Goal: Feedback & Contribution: Leave review/rating

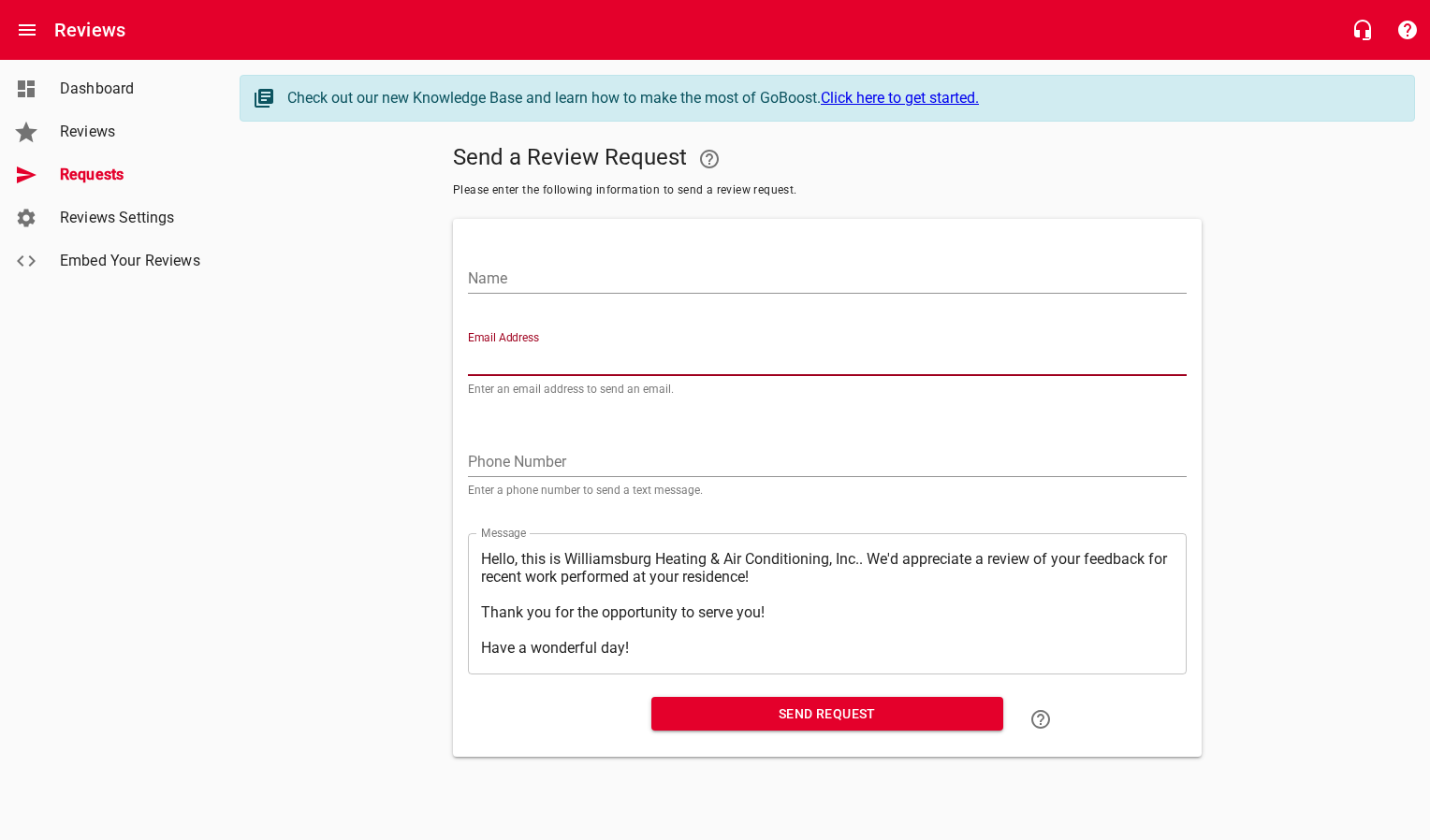
click at [626, 356] on input "Email Address" at bounding box center [826, 361] width 719 height 30
paste input "[EMAIL_ADDRESS][DOMAIN_NAME]"
type input "[EMAIL_ADDRESS][DOMAIN_NAME]"
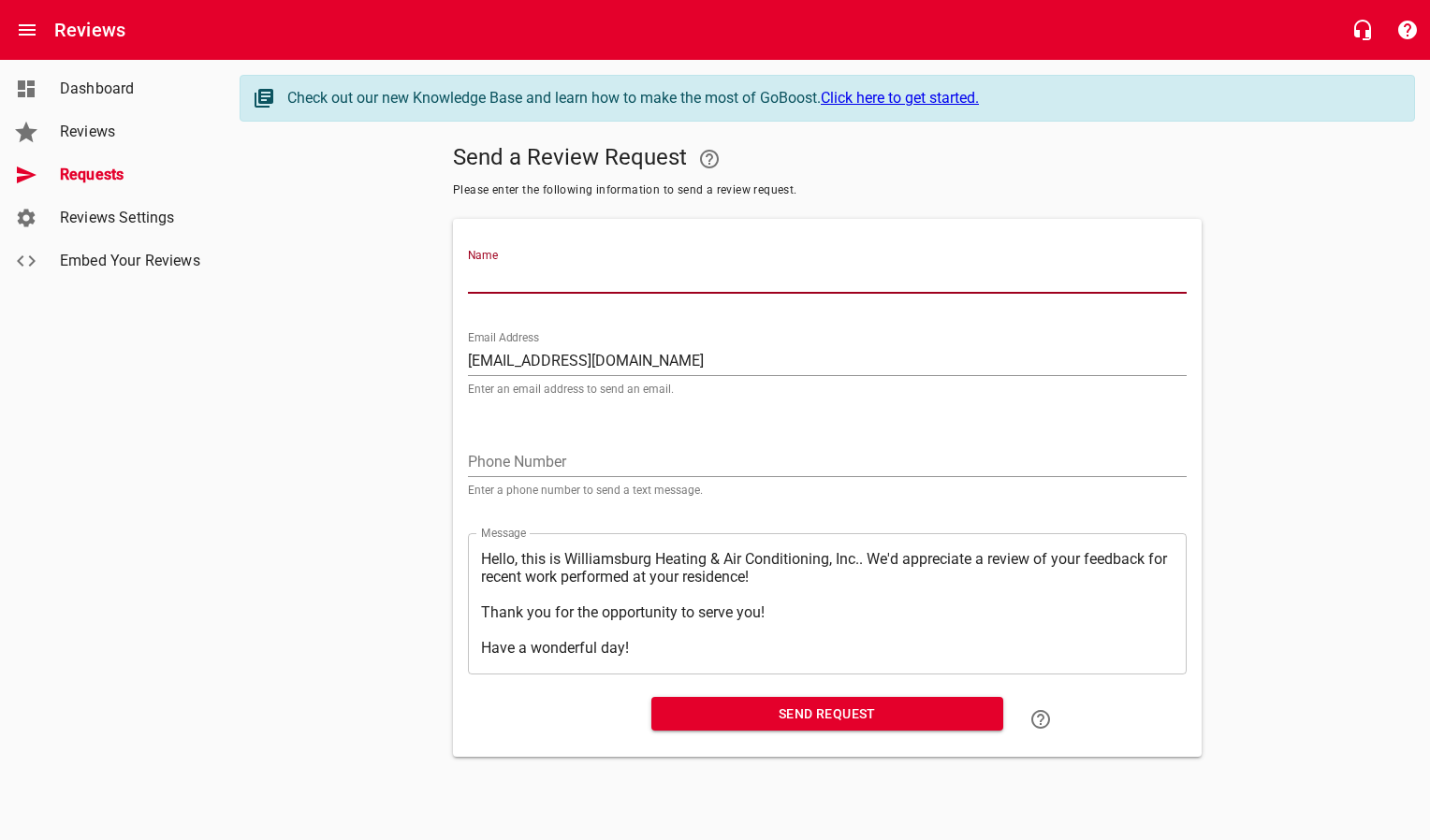
click at [600, 286] on input "Name" at bounding box center [826, 278] width 719 height 30
type input "[PERSON_NAME]"
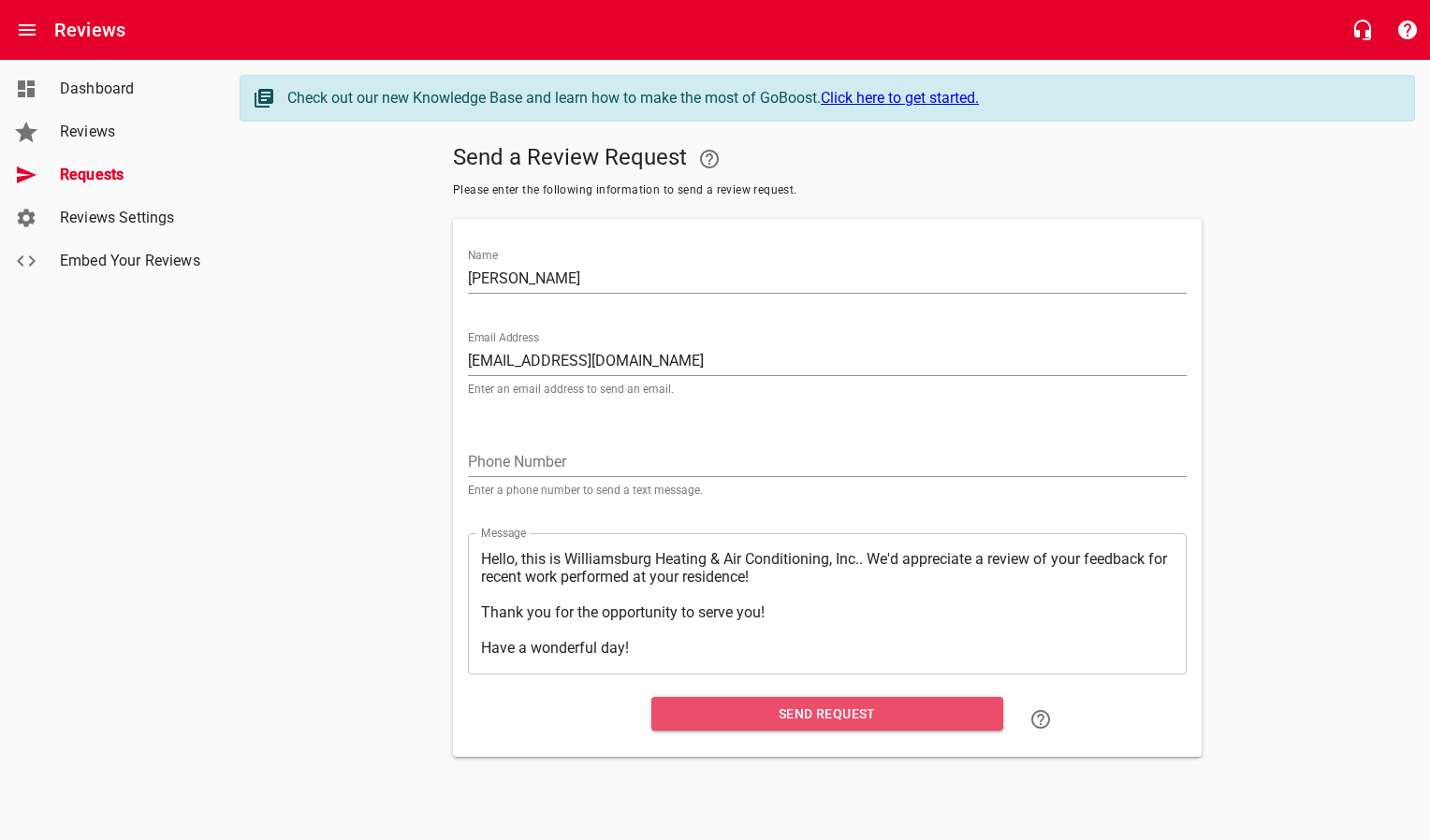
click at [748, 712] on span "Send Request" at bounding box center [827, 715] width 322 height 24
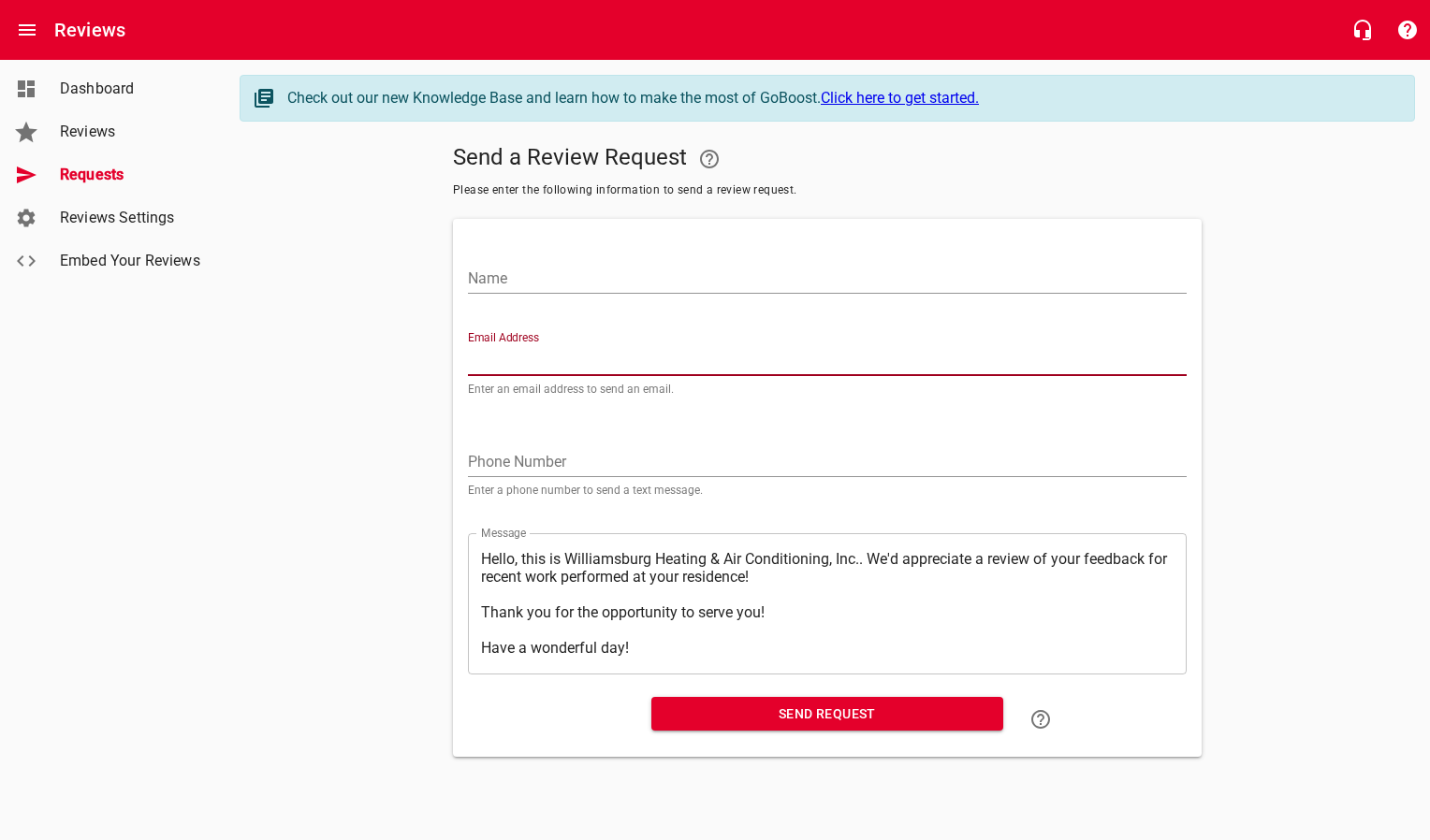
click at [545, 352] on input "Email Address" at bounding box center [826, 361] width 719 height 30
paste input "[EMAIL_ADDRESS][DOMAIN_NAME]"
type input "[EMAIL_ADDRESS][DOMAIN_NAME]"
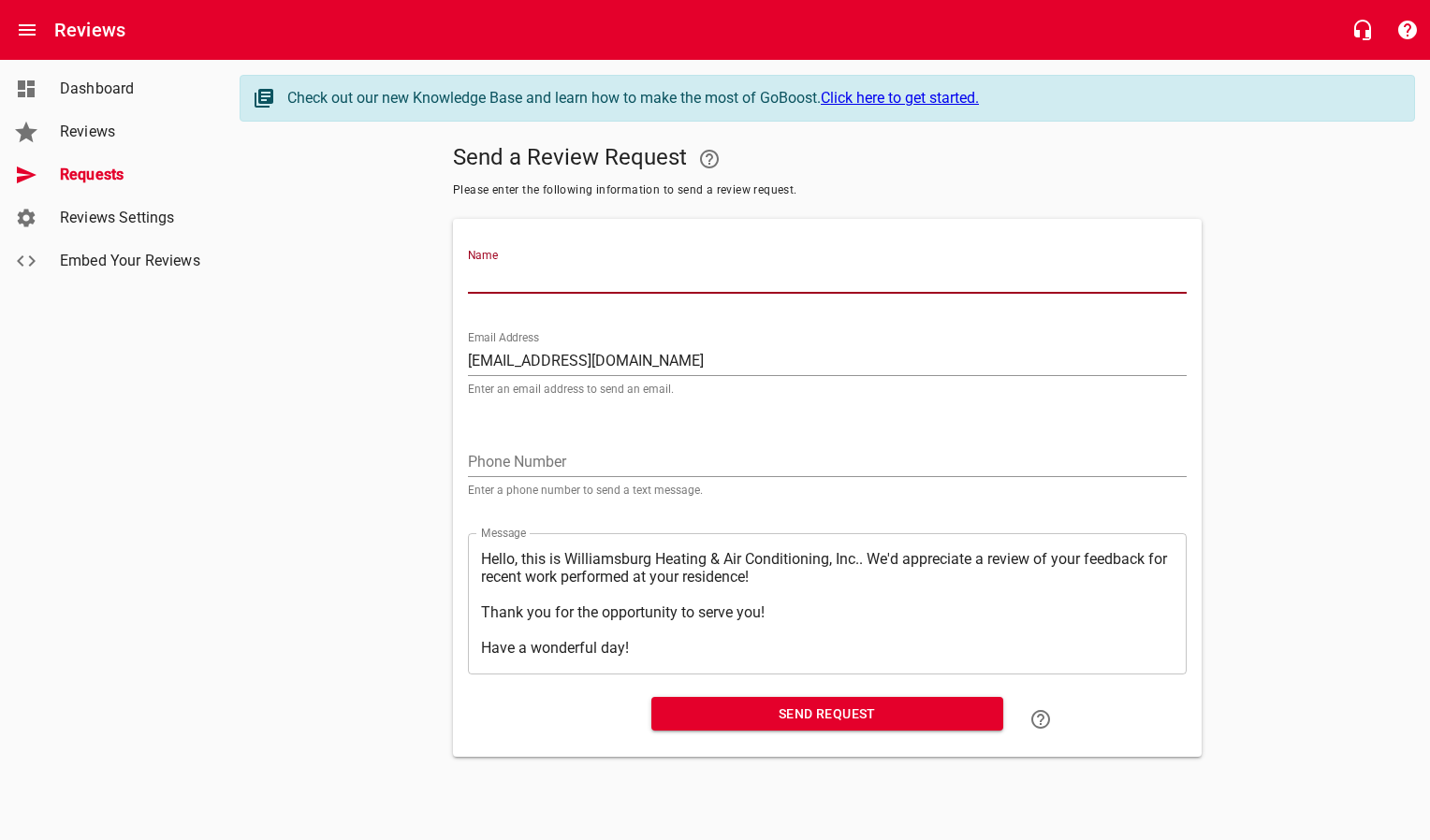
click at [552, 286] on input "Name" at bounding box center [826, 278] width 719 height 30
type input "Ugur & [PERSON_NAME]"
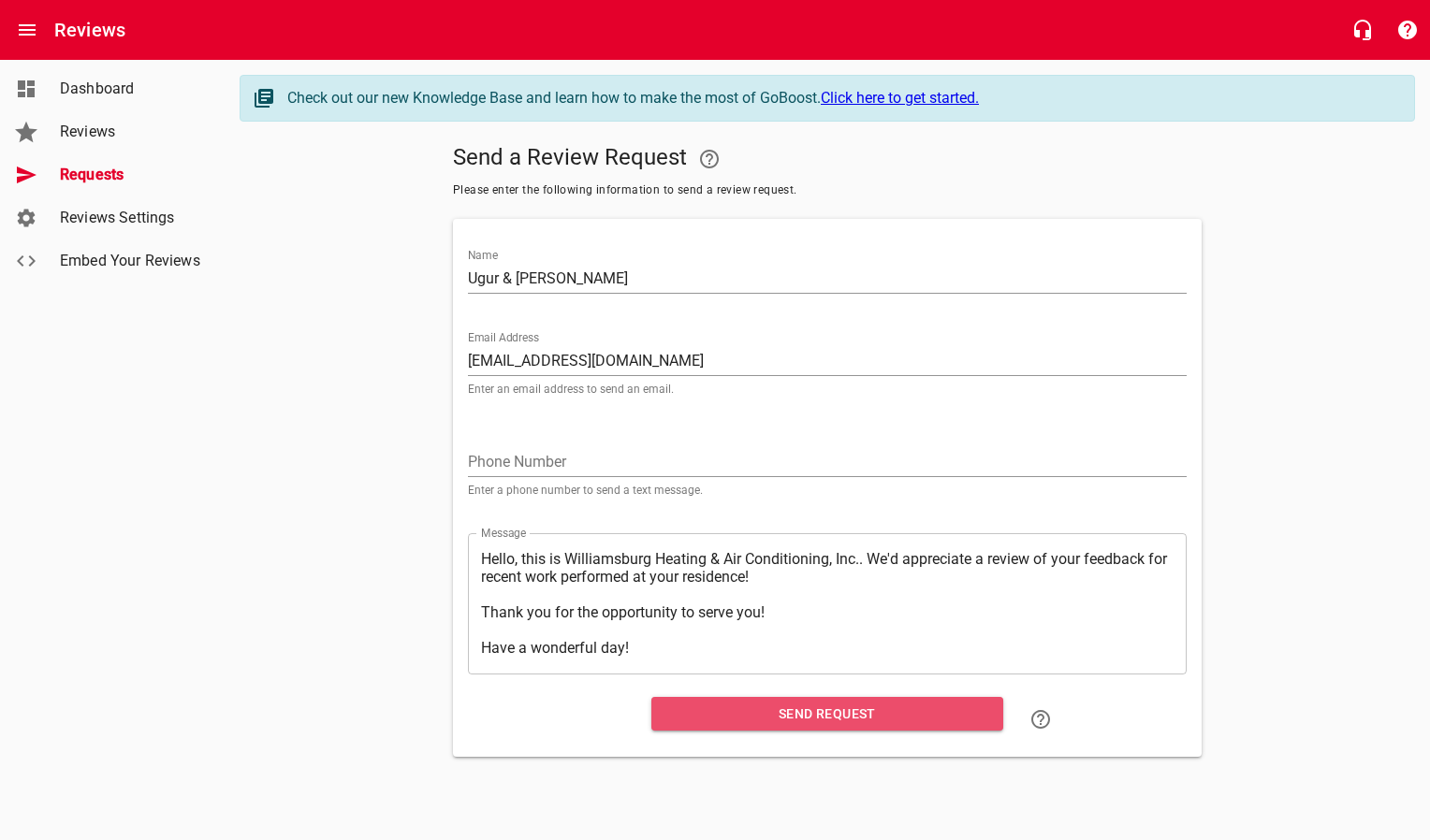
click at [675, 728] on button "Send Request" at bounding box center [827, 714] width 352 height 35
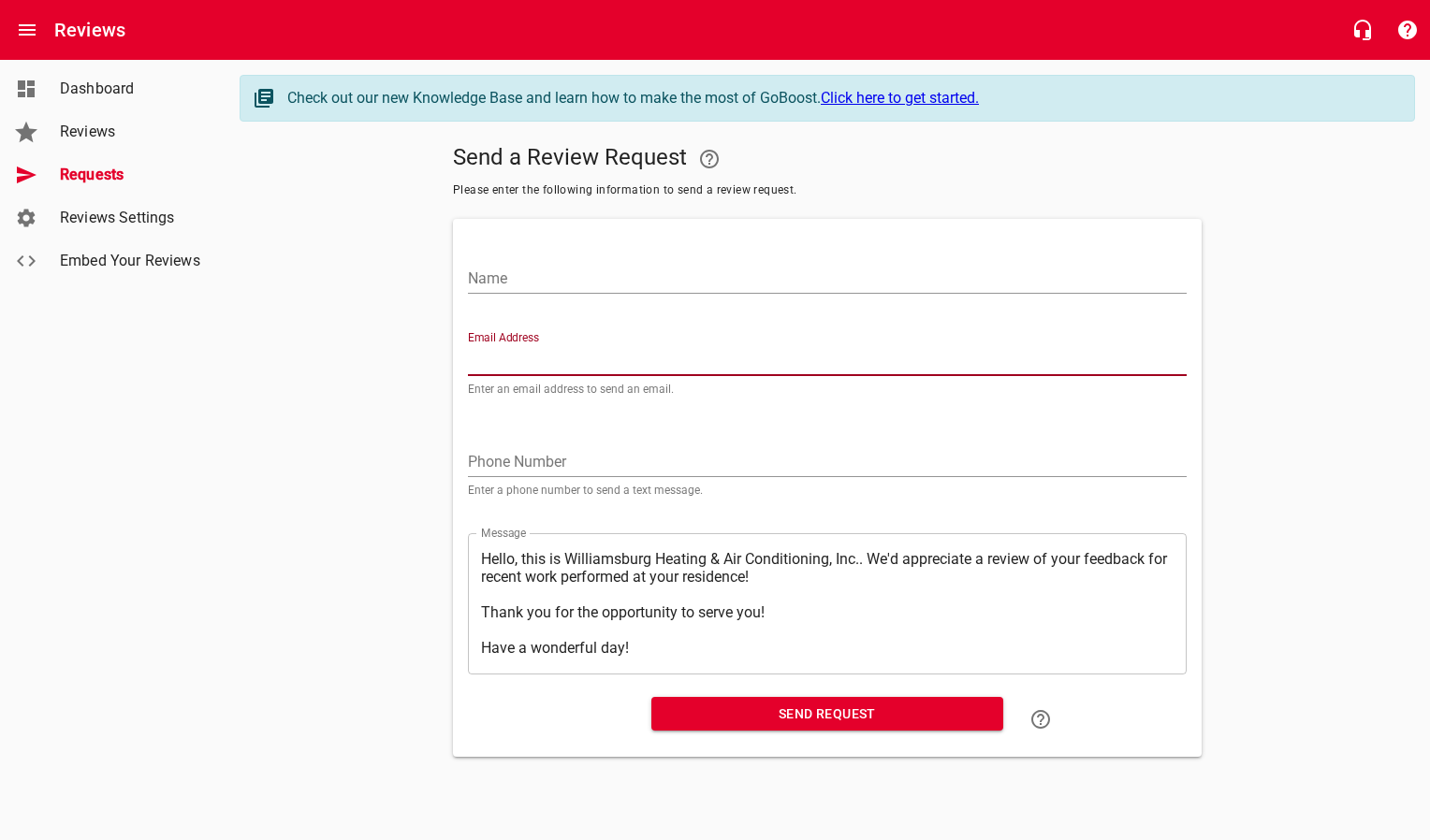
click at [546, 359] on input "Email Address" at bounding box center [826, 361] width 719 height 30
paste input "[EMAIL_ADDRESS][DOMAIN_NAME]"
type input "[EMAIL_ADDRESS][DOMAIN_NAME]"
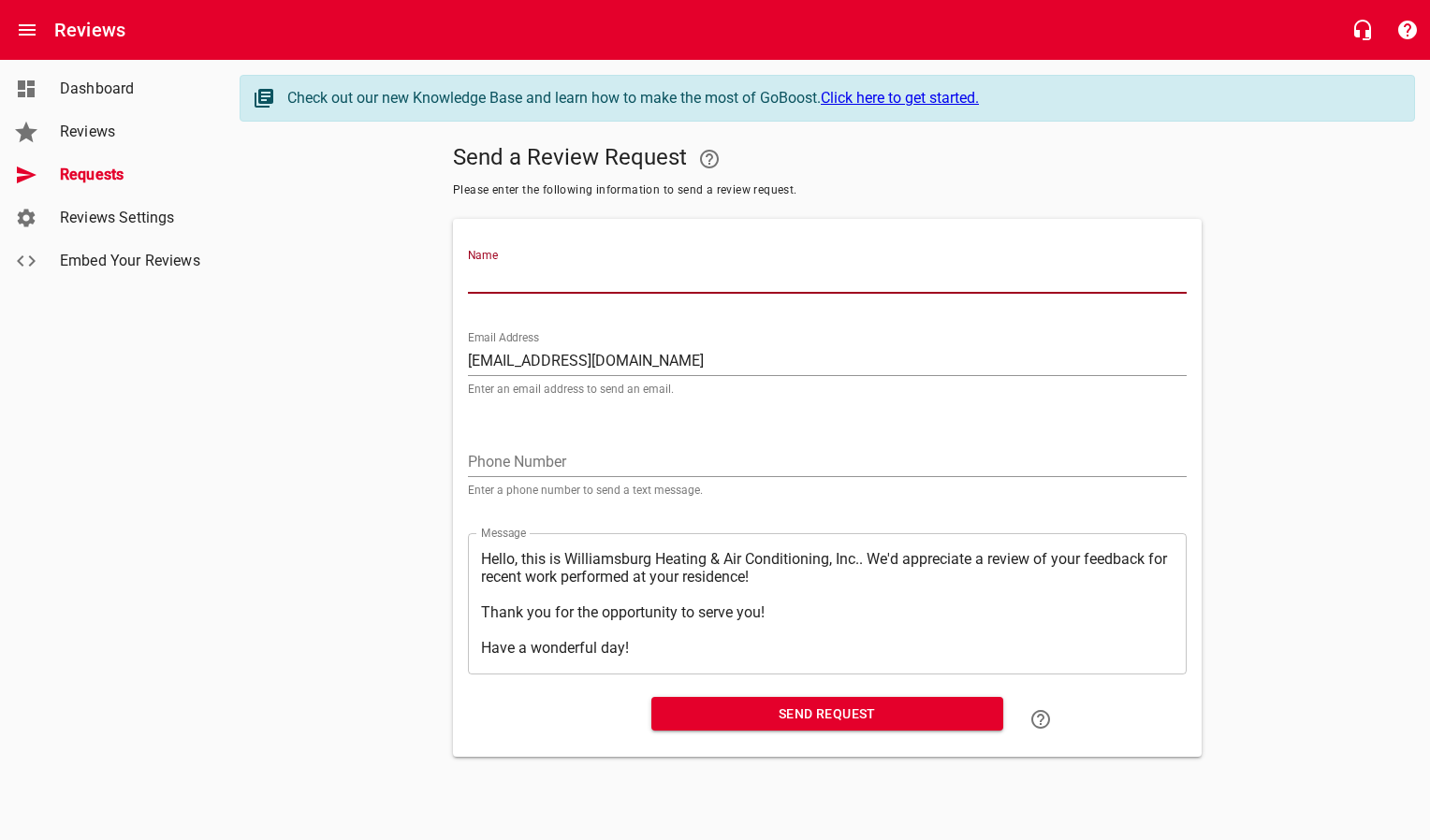
click at [577, 283] on input "Name" at bounding box center [826, 278] width 719 height 30
type input "[PERSON_NAME]"
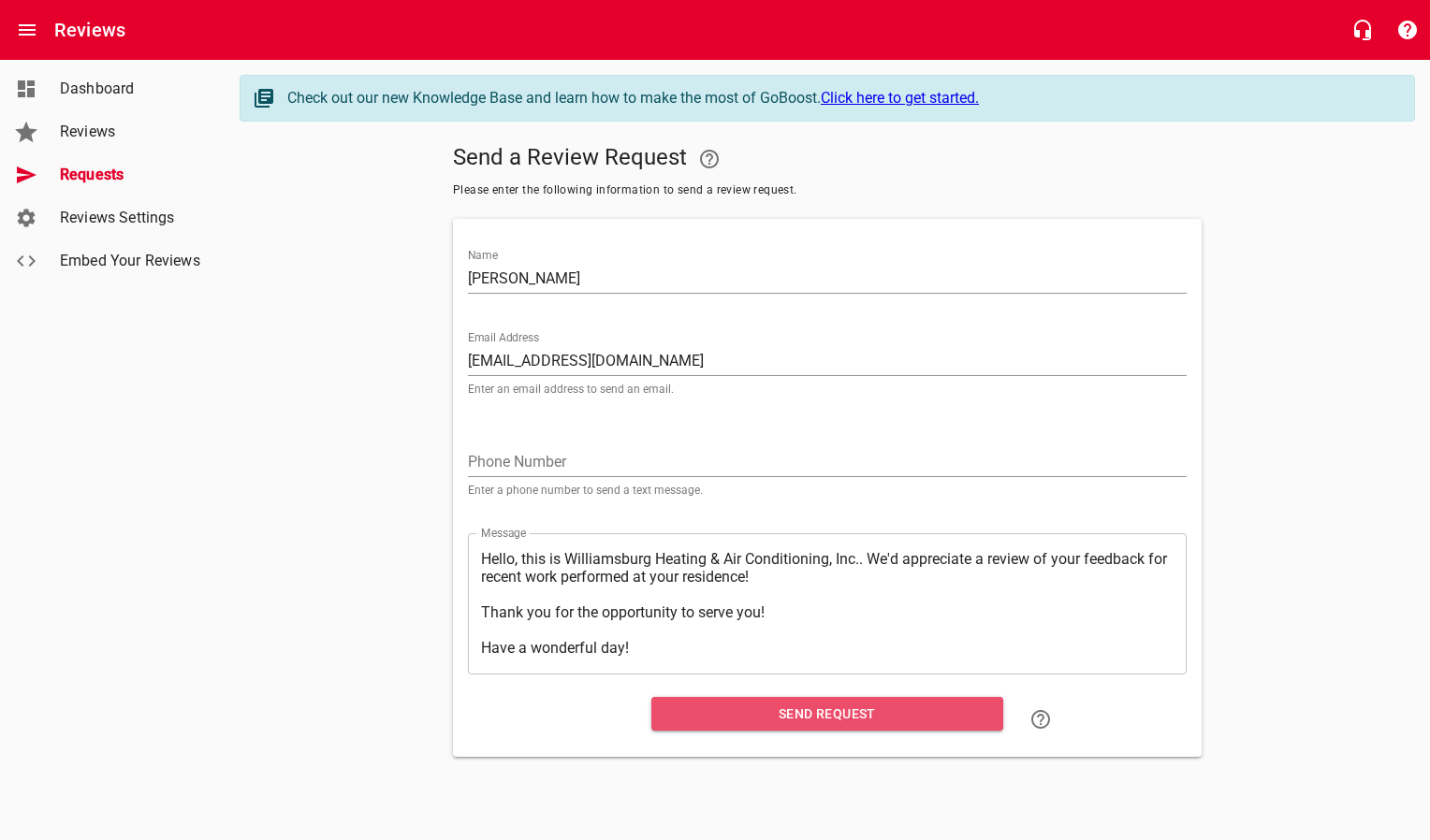
click at [689, 707] on span "Send Request" at bounding box center [827, 715] width 322 height 24
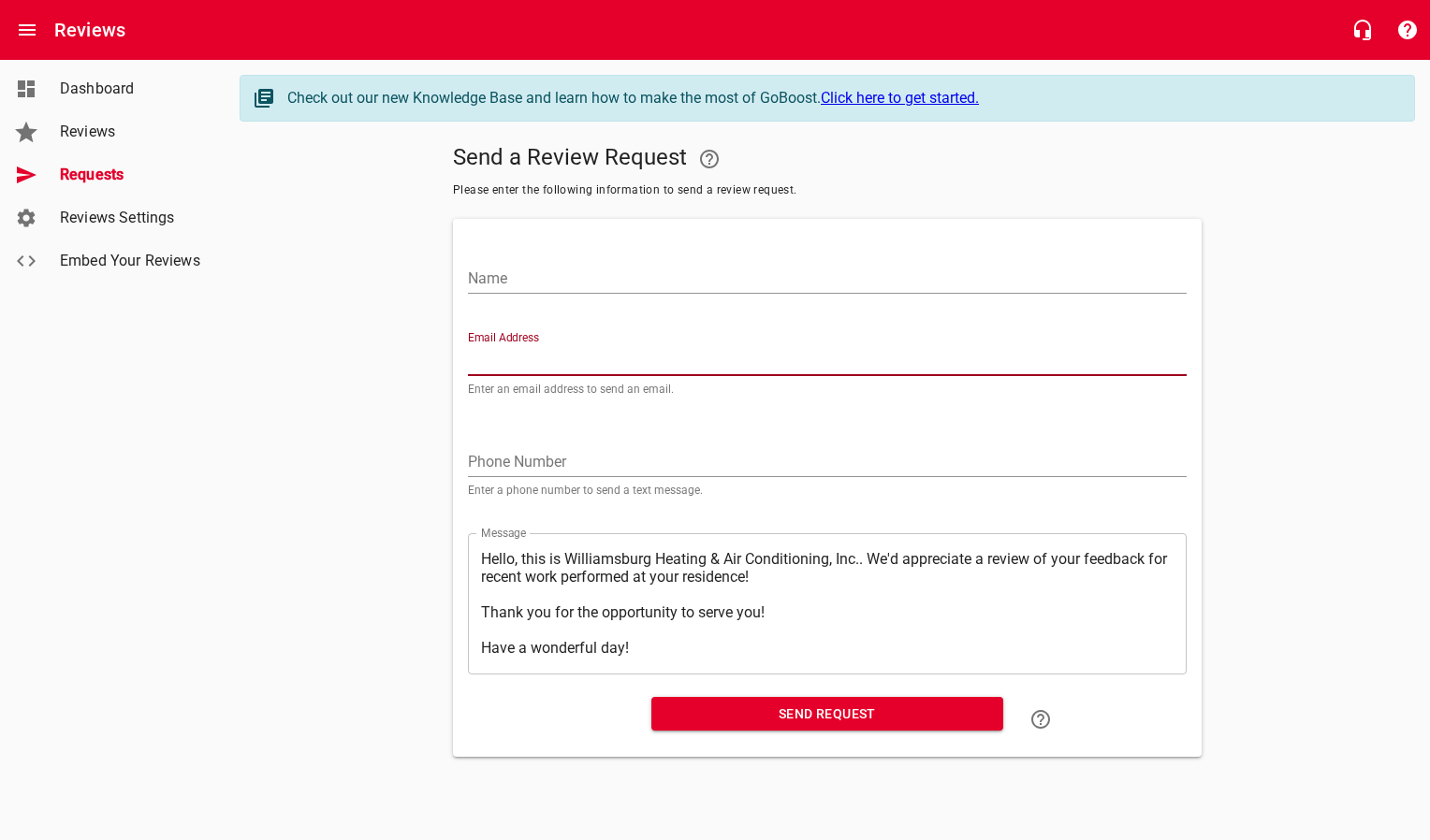
click at [519, 357] on input "Email Address" at bounding box center [826, 361] width 719 height 30
paste input "[EMAIL_ADDRESS][DOMAIN_NAME]"
type input "[EMAIL_ADDRESS][DOMAIN_NAME]"
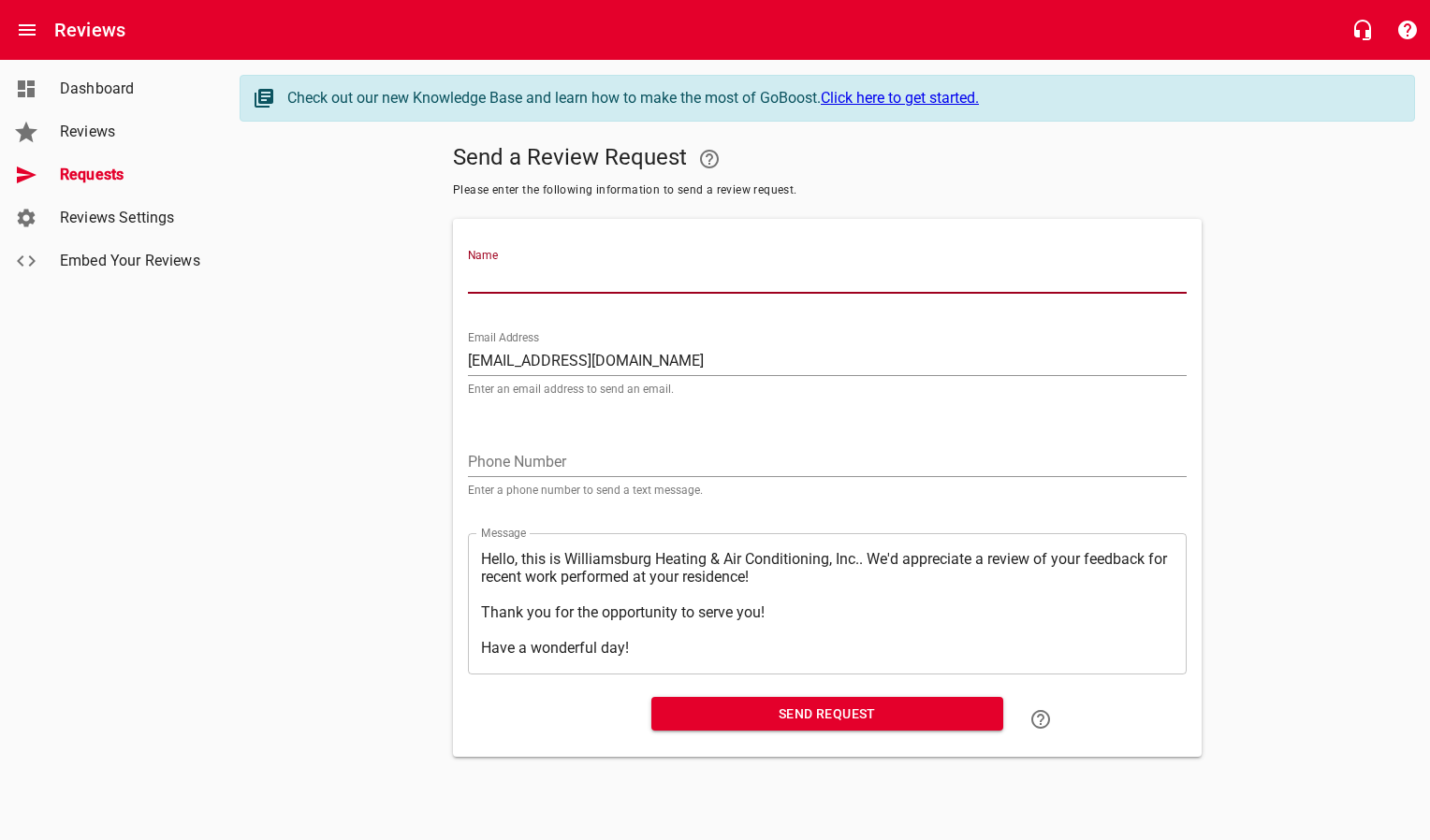
click at [523, 282] on input "Name" at bounding box center [826, 278] width 719 height 30
type input "[PERSON_NAME]"
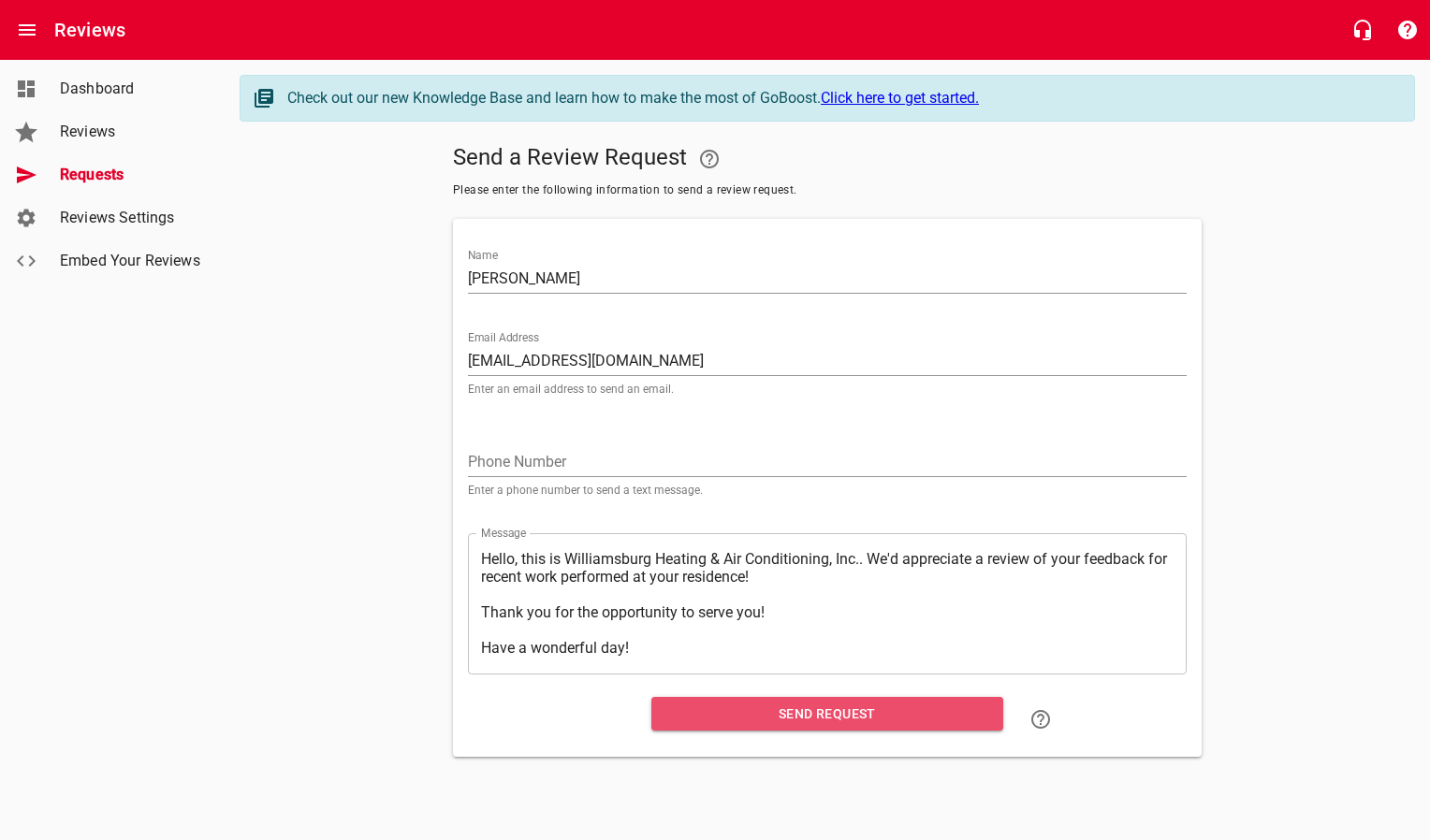
click at [733, 716] on span "Send Request" at bounding box center [827, 715] width 322 height 24
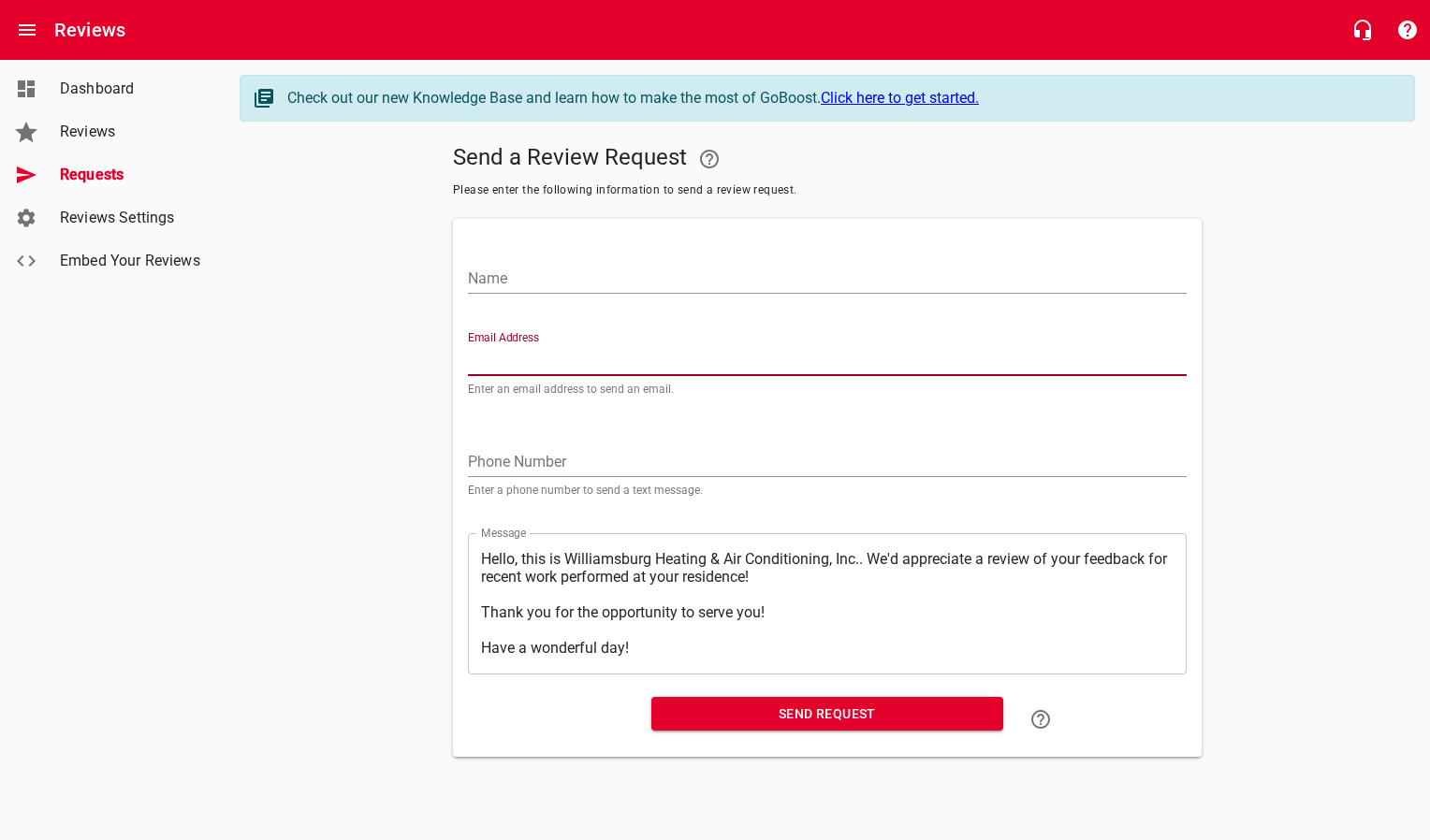
click at [565, 359] on input "Email Address" at bounding box center [826, 361] width 719 height 30
paste input "[EMAIL_ADDRESS][DOMAIN_NAME]"
type input "[EMAIL_ADDRESS][DOMAIN_NAME]"
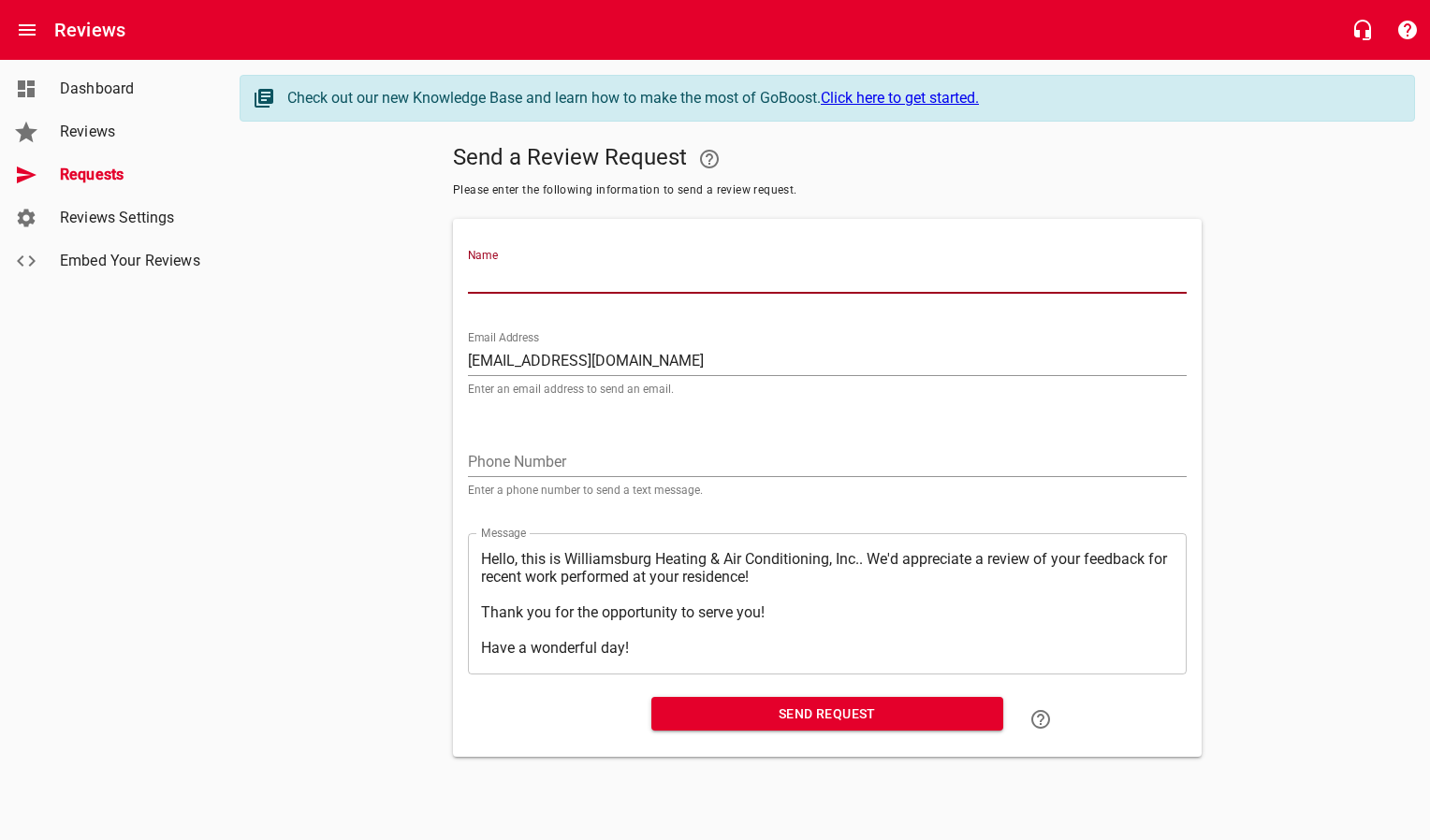
click at [559, 284] on input "Name" at bounding box center [826, 278] width 719 height 30
type input "[PERSON_NAME]"
click at [767, 724] on span "Send Request" at bounding box center [827, 715] width 322 height 24
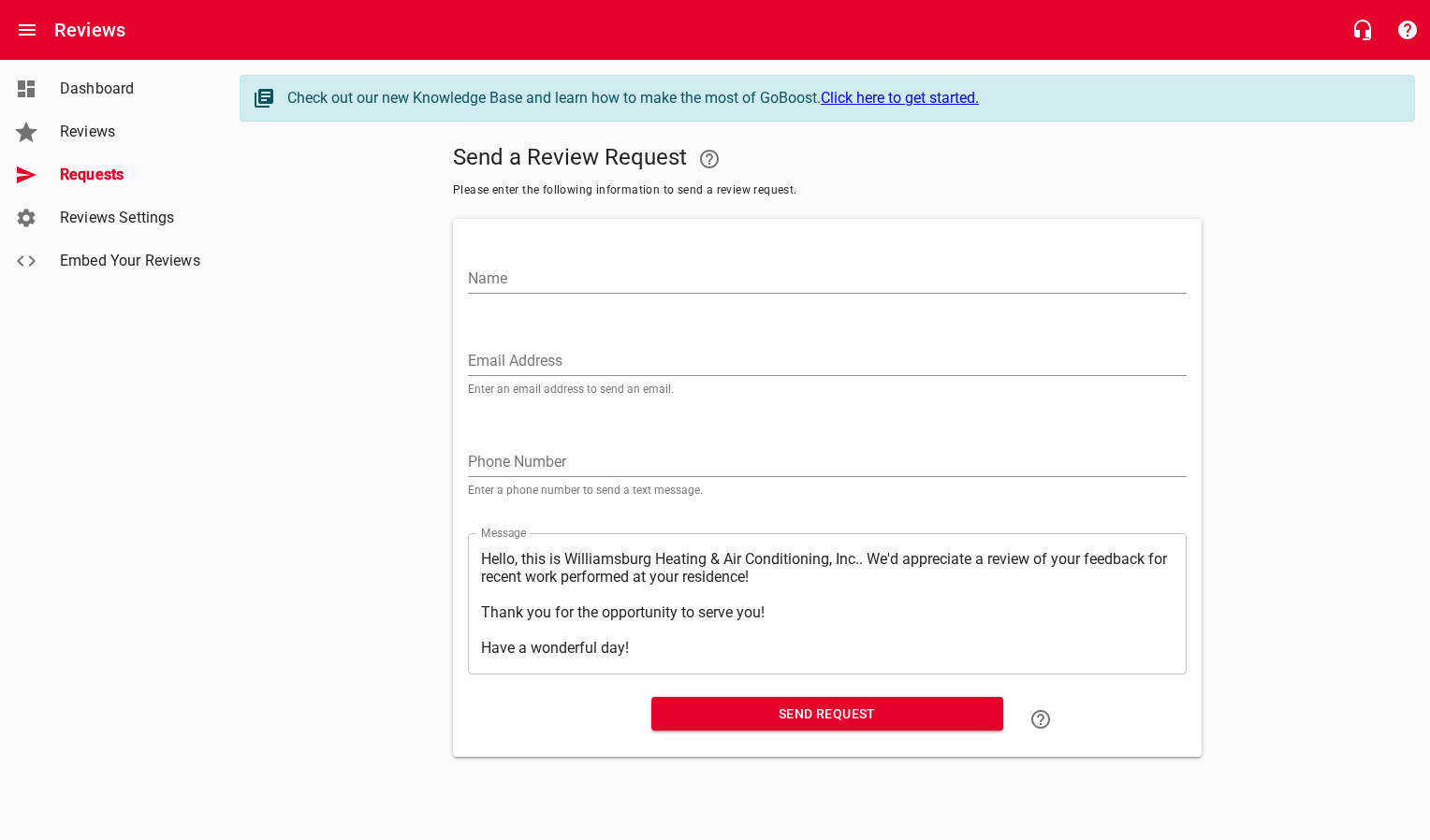
click at [571, 373] on input "Email Address" at bounding box center [826, 361] width 719 height 30
paste input "[EMAIL_ADDRESS][PERSON_NAME][DOMAIN_NAME]"
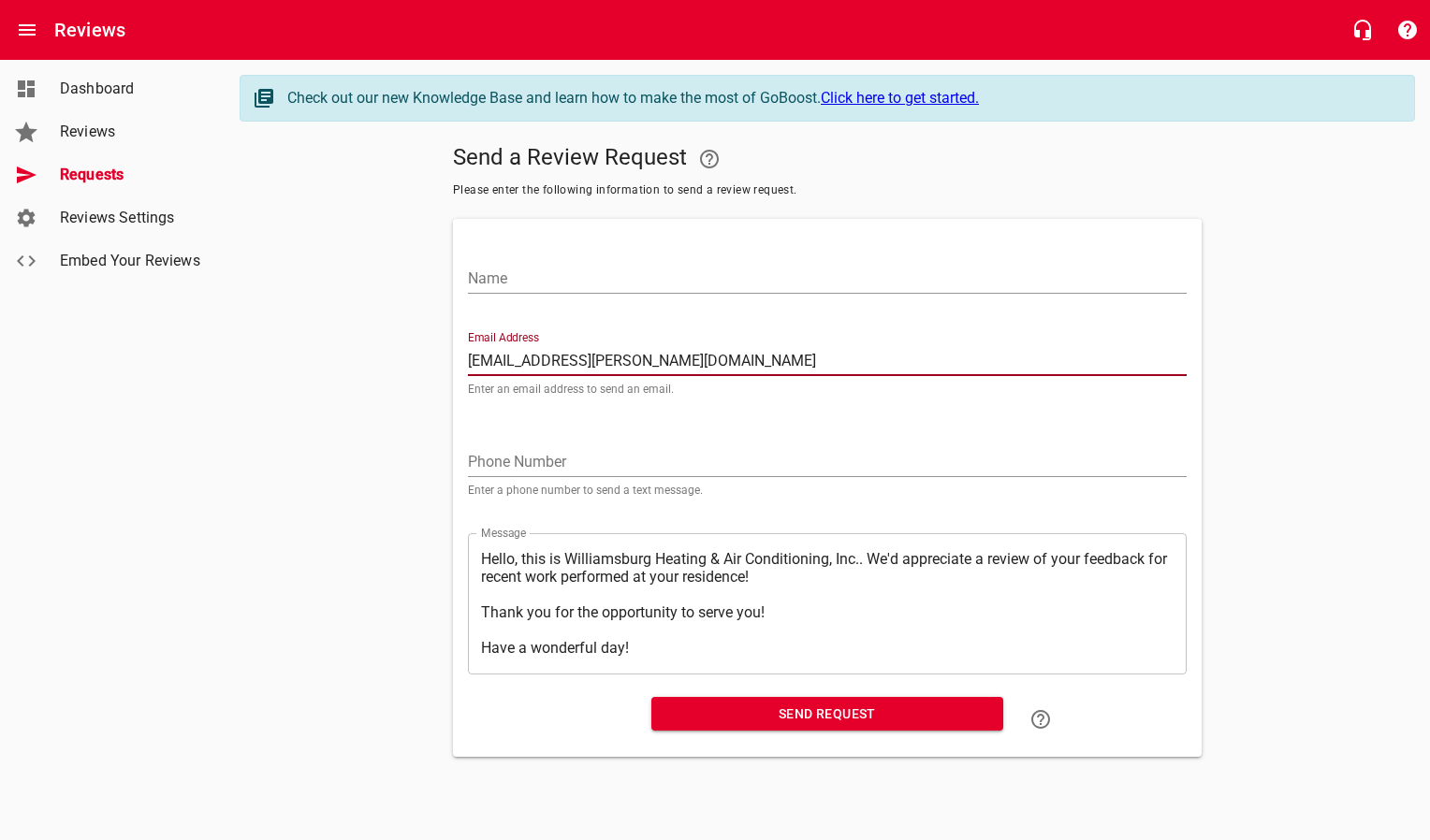
type input "[EMAIL_ADDRESS][PERSON_NAME][DOMAIN_NAME]"
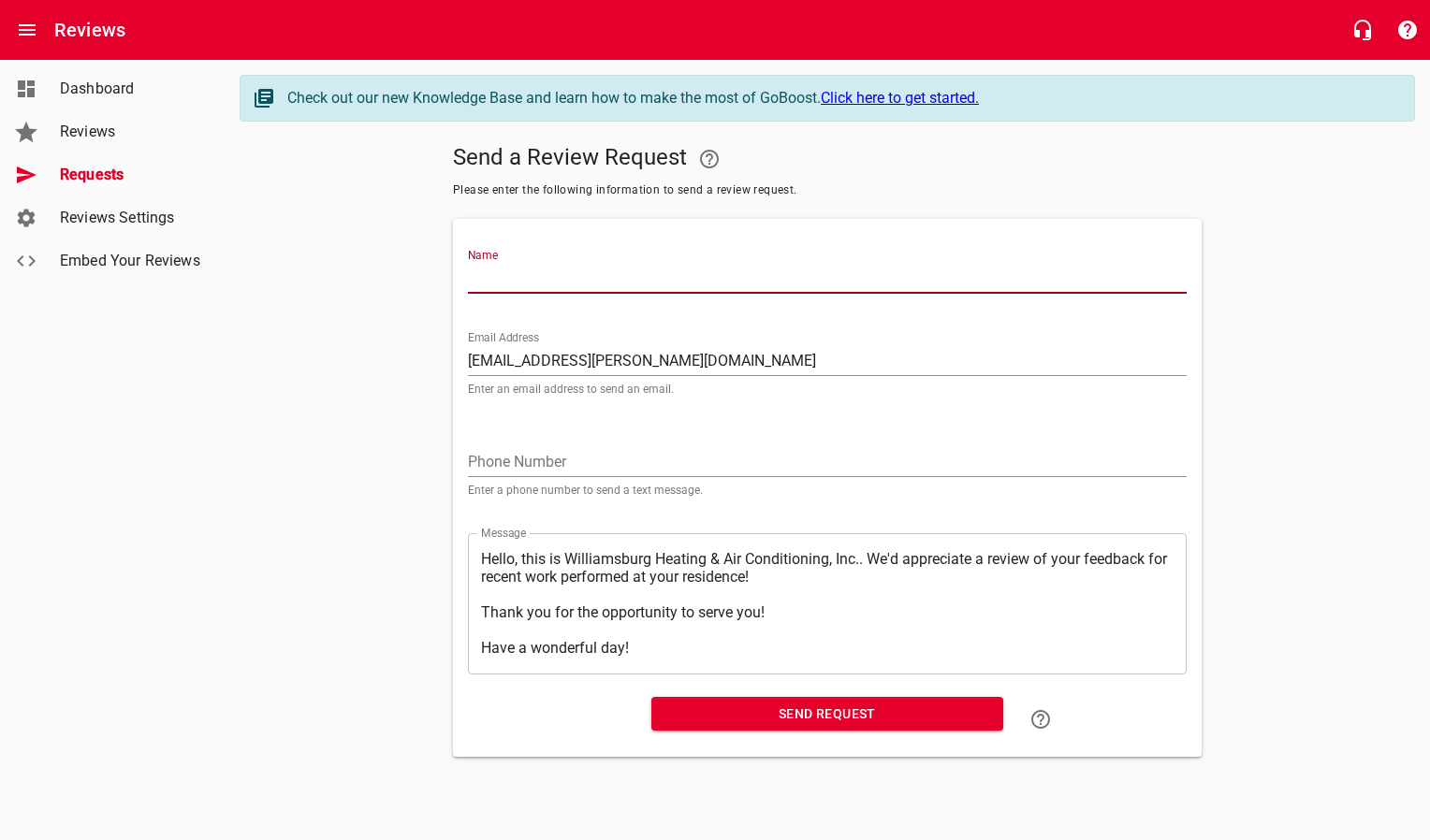
click at [558, 278] on input "Name" at bounding box center [826, 278] width 719 height 30
type input "[PERSON_NAME] & [PERSON_NAME]"
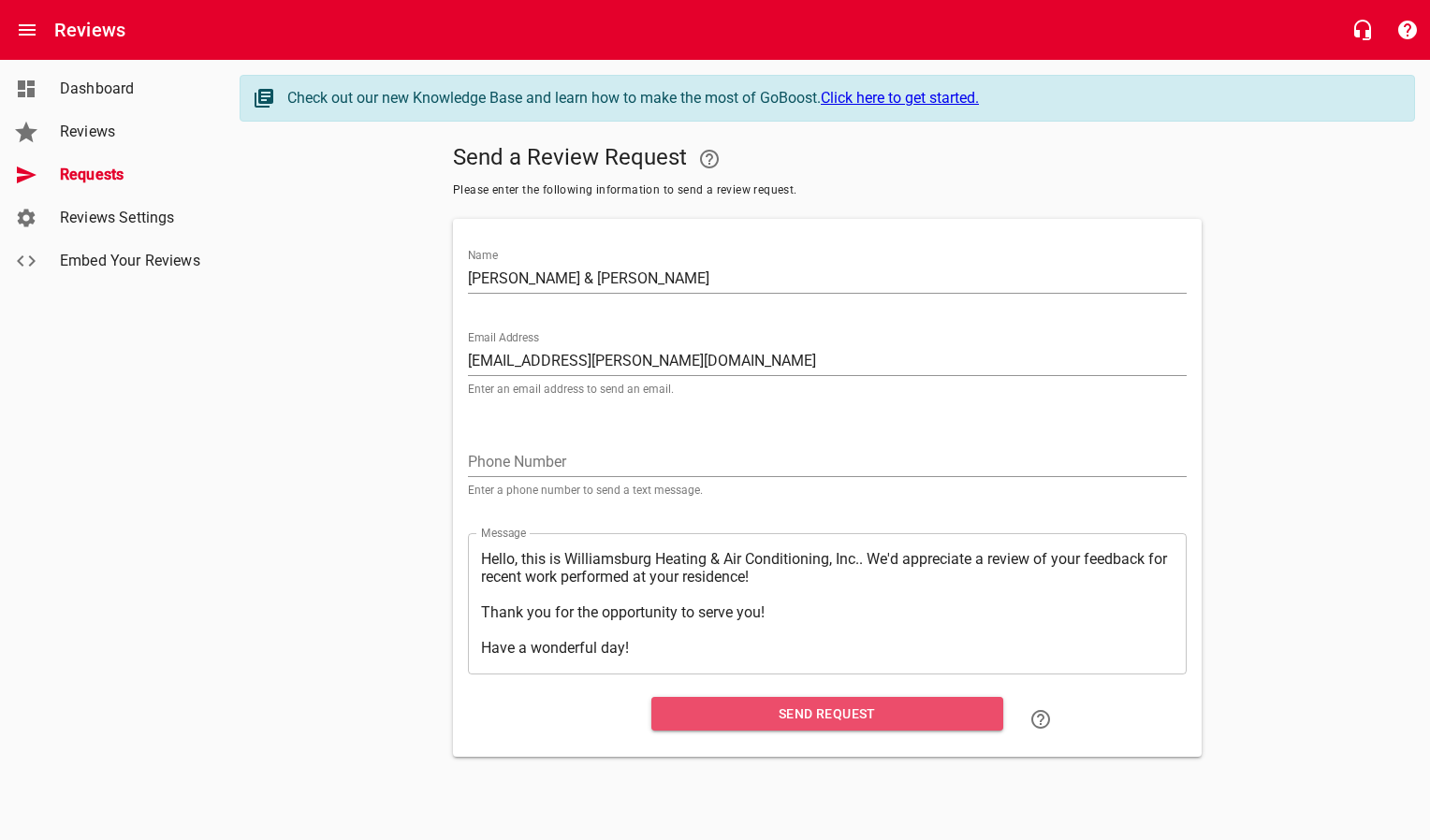
click at [725, 712] on span "Send Request" at bounding box center [827, 715] width 322 height 24
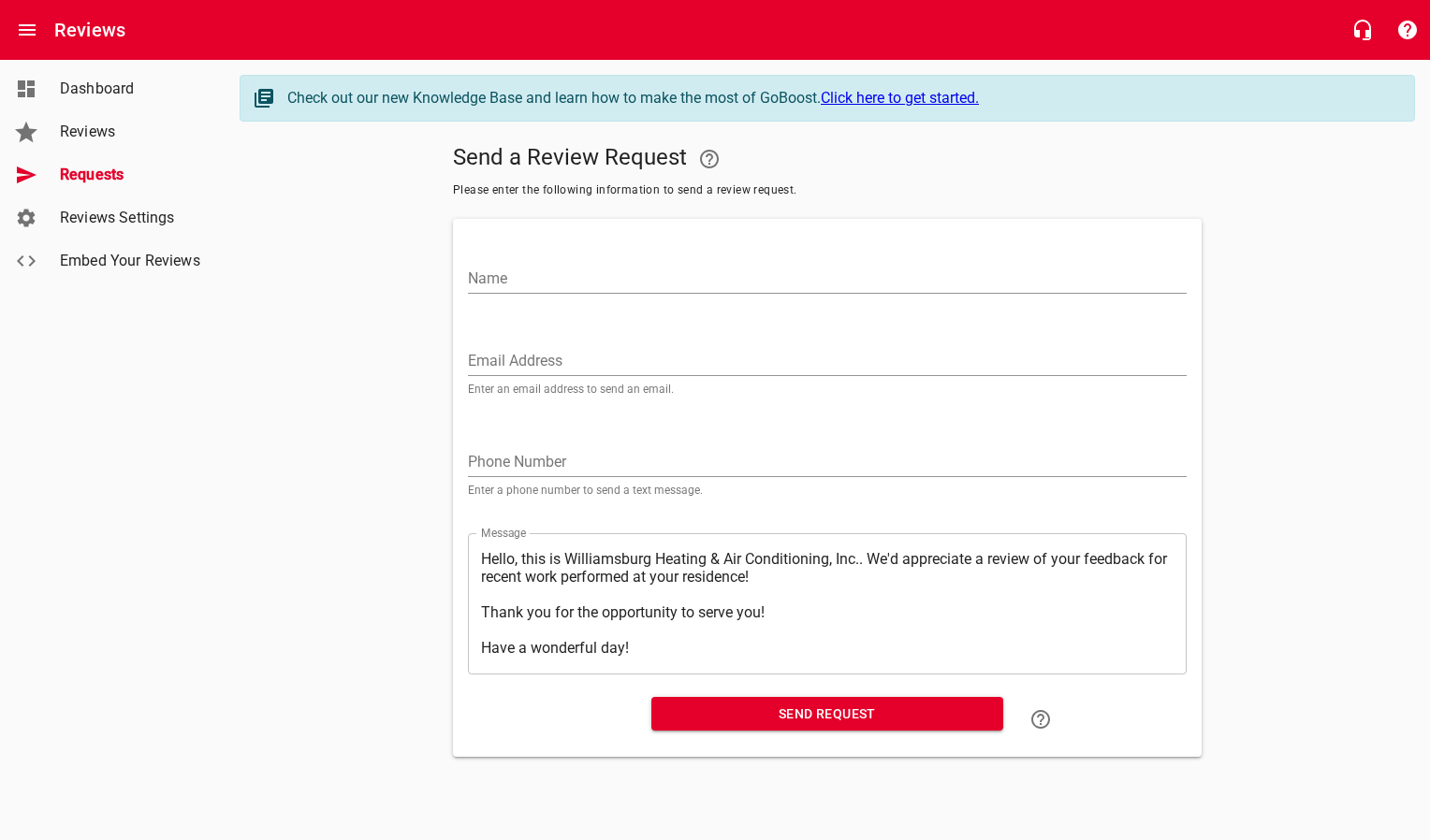
click at [572, 350] on input "Email Address" at bounding box center [826, 361] width 719 height 30
paste input "[EMAIL_ADDRESS][DOMAIN_NAME]"
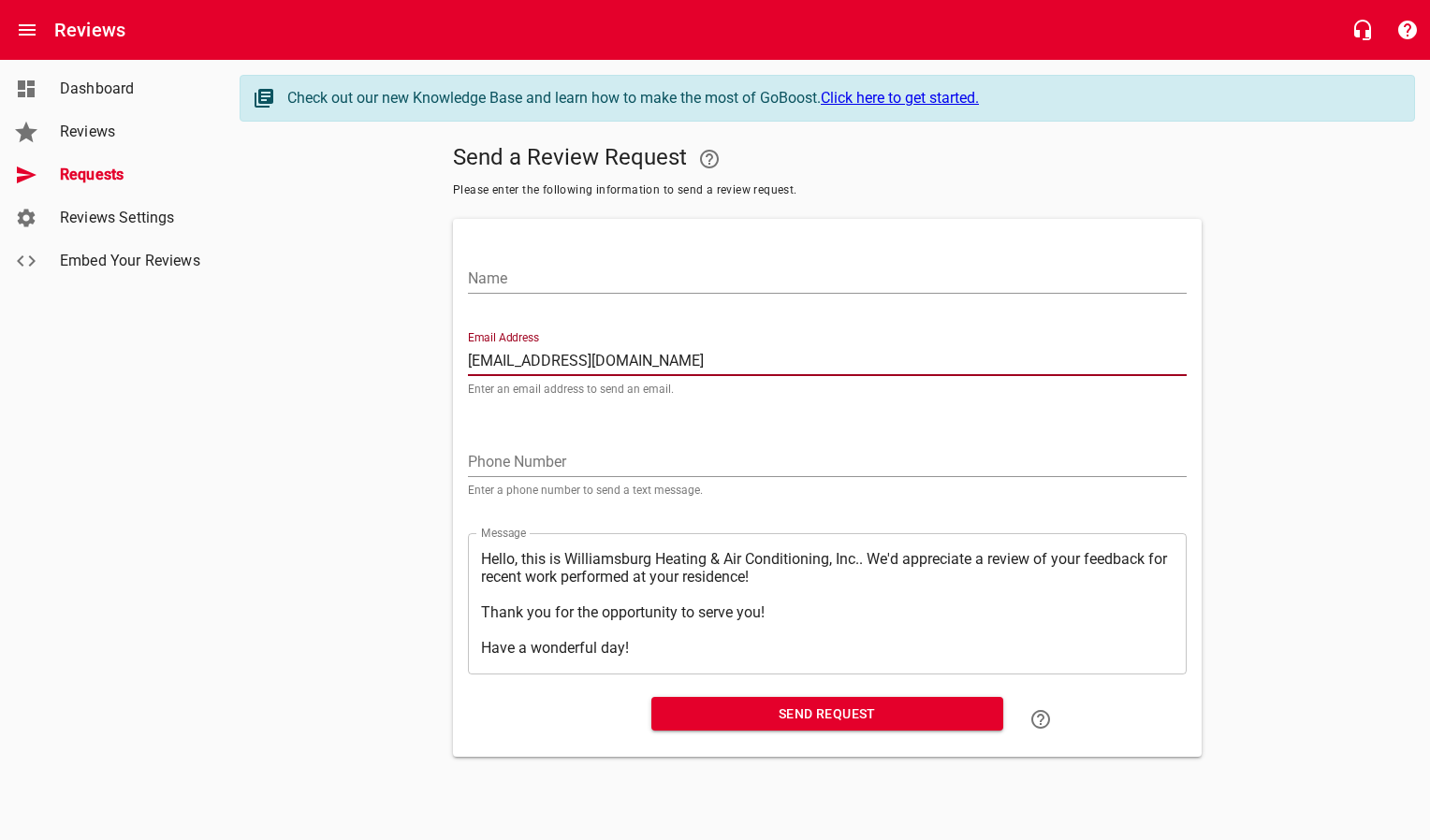
type input "[EMAIL_ADDRESS][DOMAIN_NAME]"
click at [576, 280] on input "Name" at bounding box center [826, 278] width 719 height 30
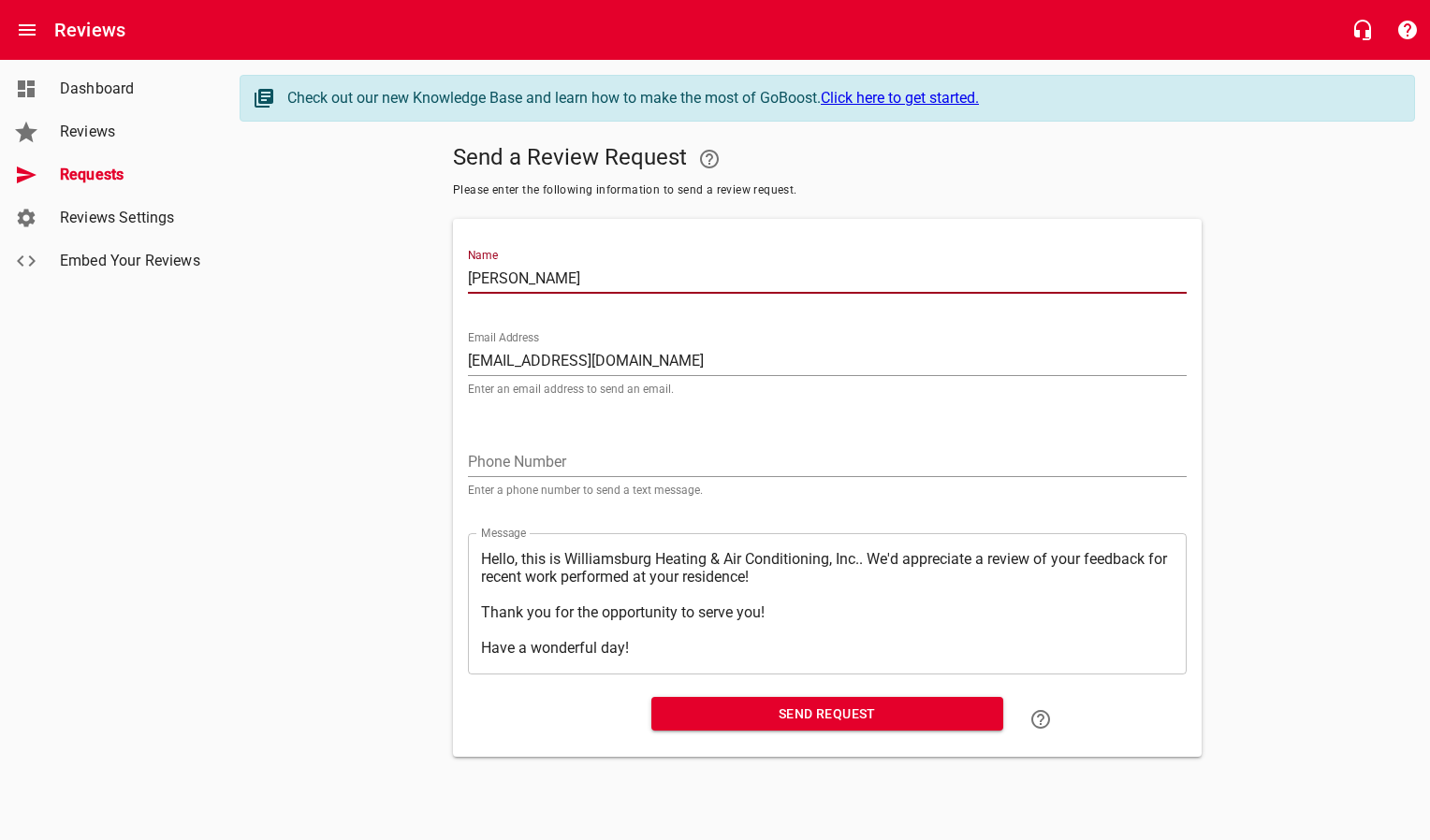
type input "[PERSON_NAME]"
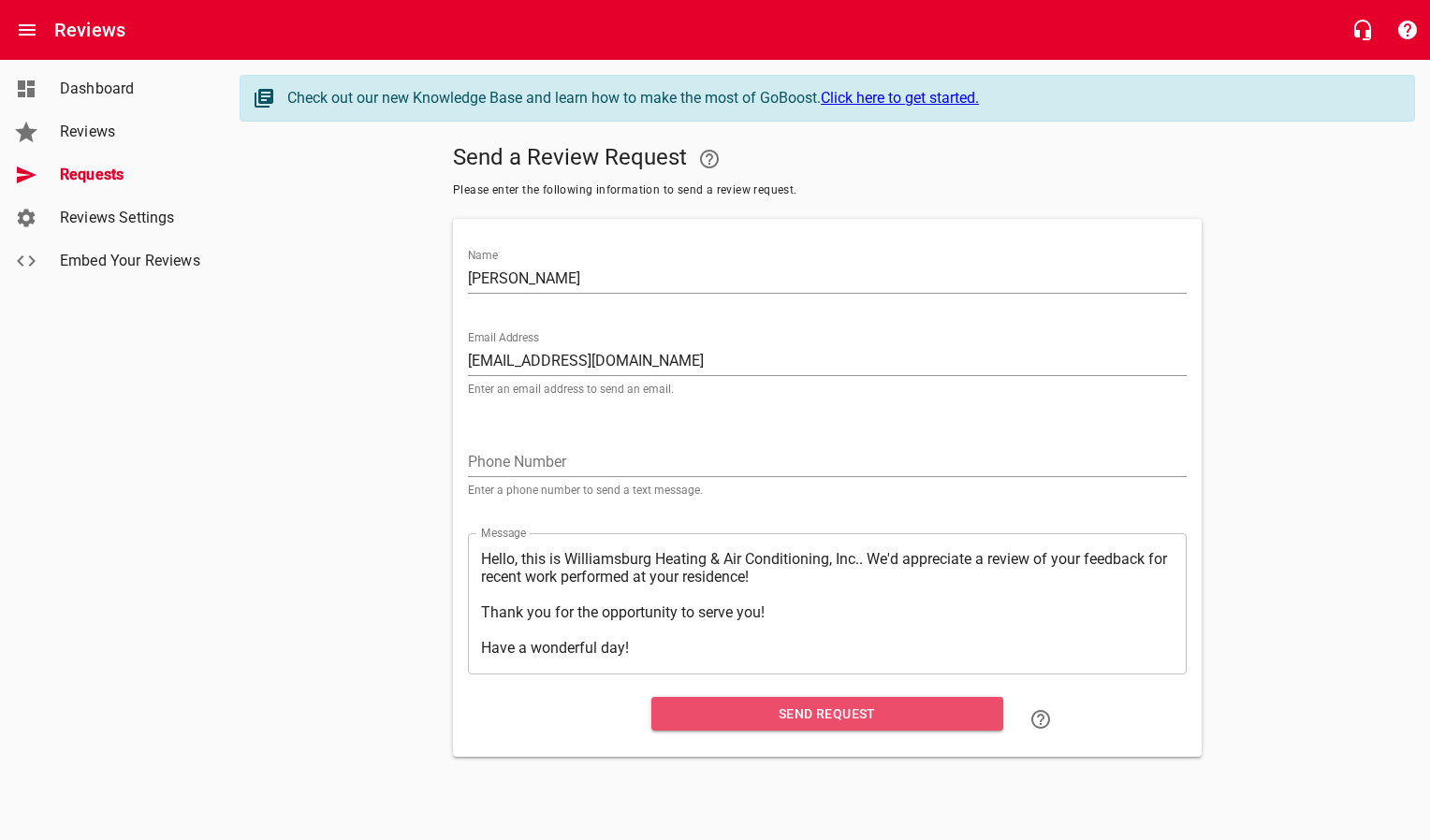
click at [691, 706] on span "Send Request" at bounding box center [827, 715] width 322 height 24
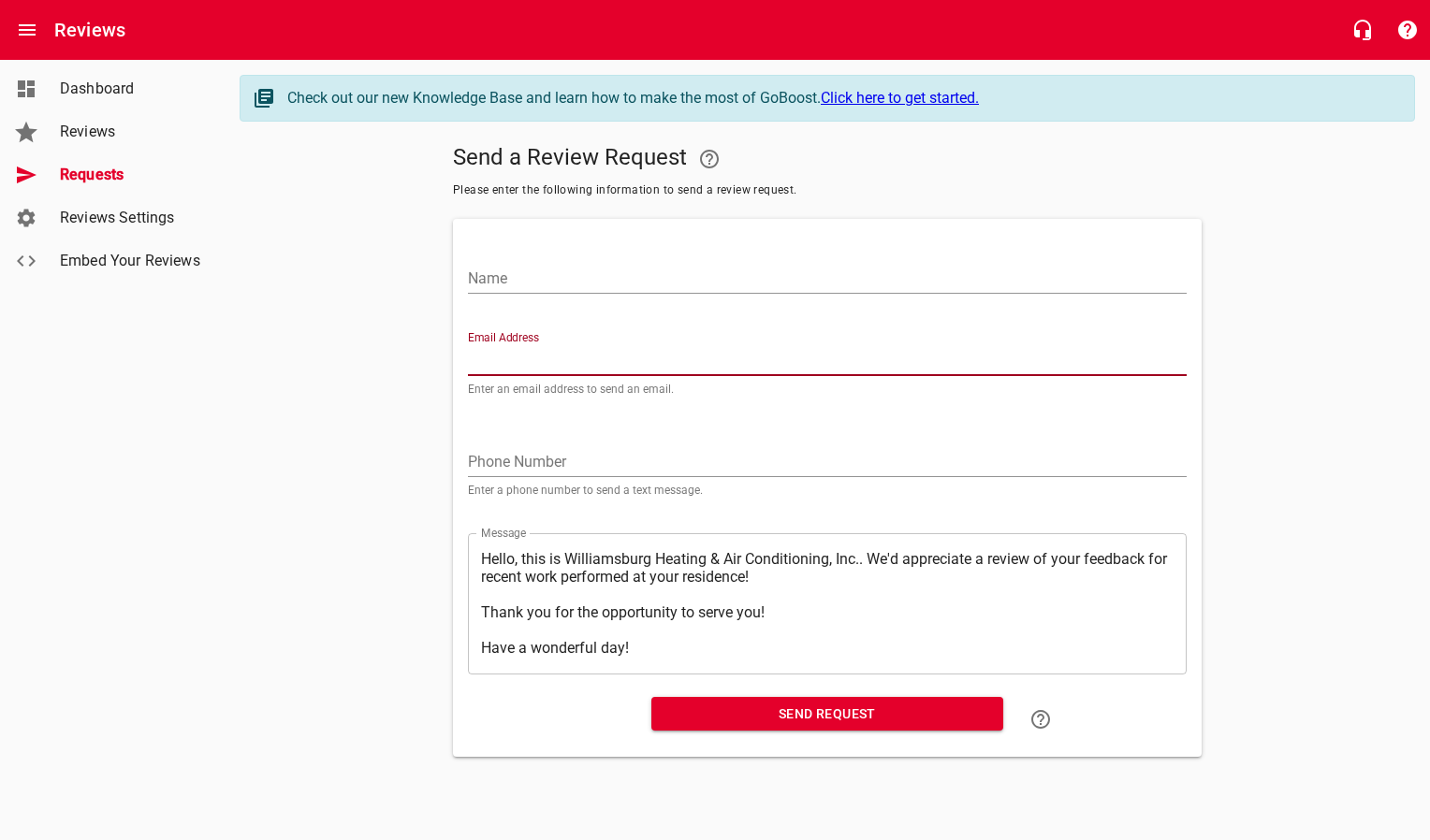
click at [503, 358] on input "Email Address" at bounding box center [826, 361] width 719 height 30
paste input "[EMAIL_ADDRESS][DOMAIN_NAME]"
type input "[EMAIL_ADDRESS][DOMAIN_NAME]"
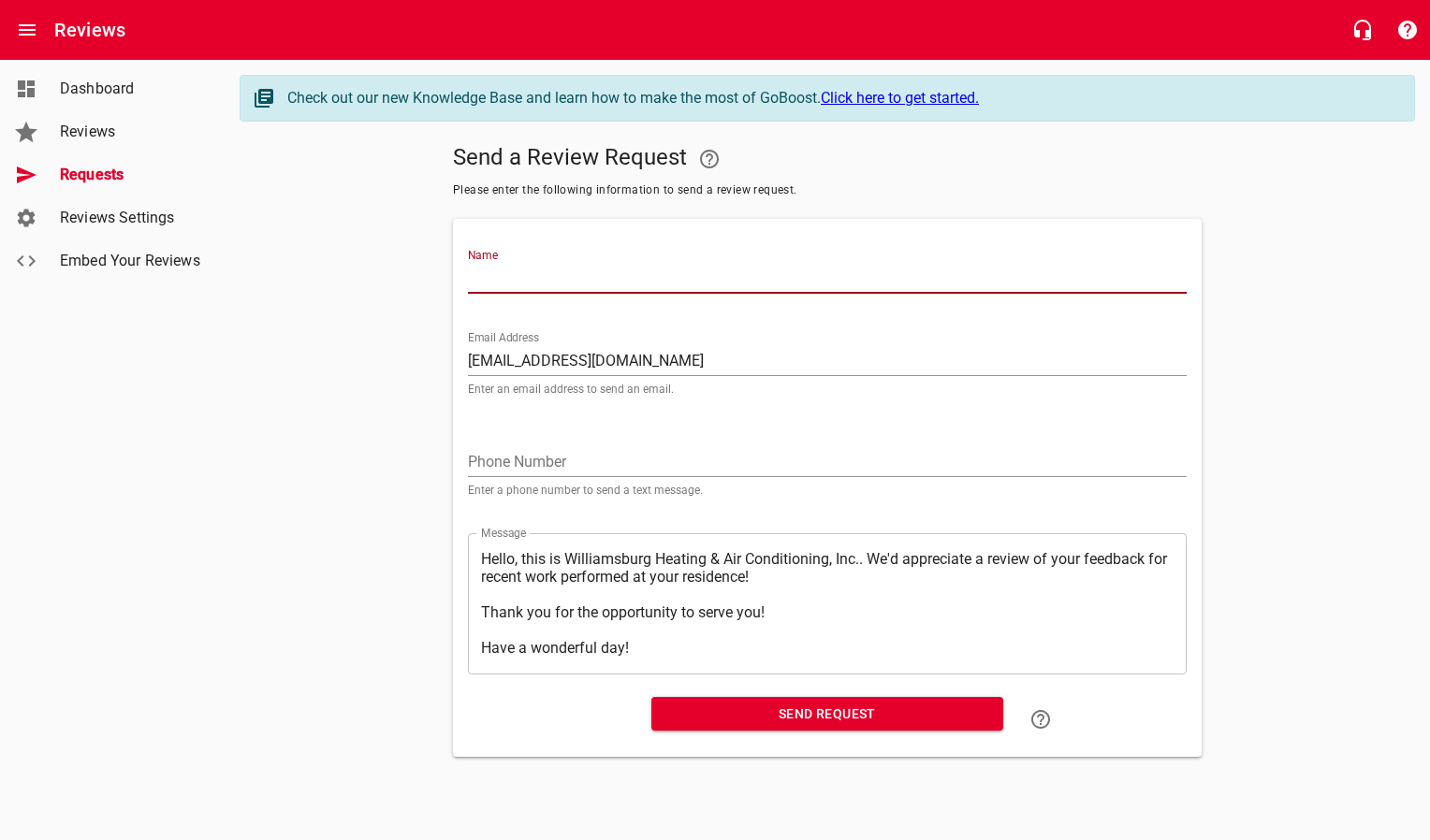
click at [508, 278] on input "Name" at bounding box center [826, 278] width 719 height 30
type input "[PERSON_NAME] & [PERSON_NAME]"
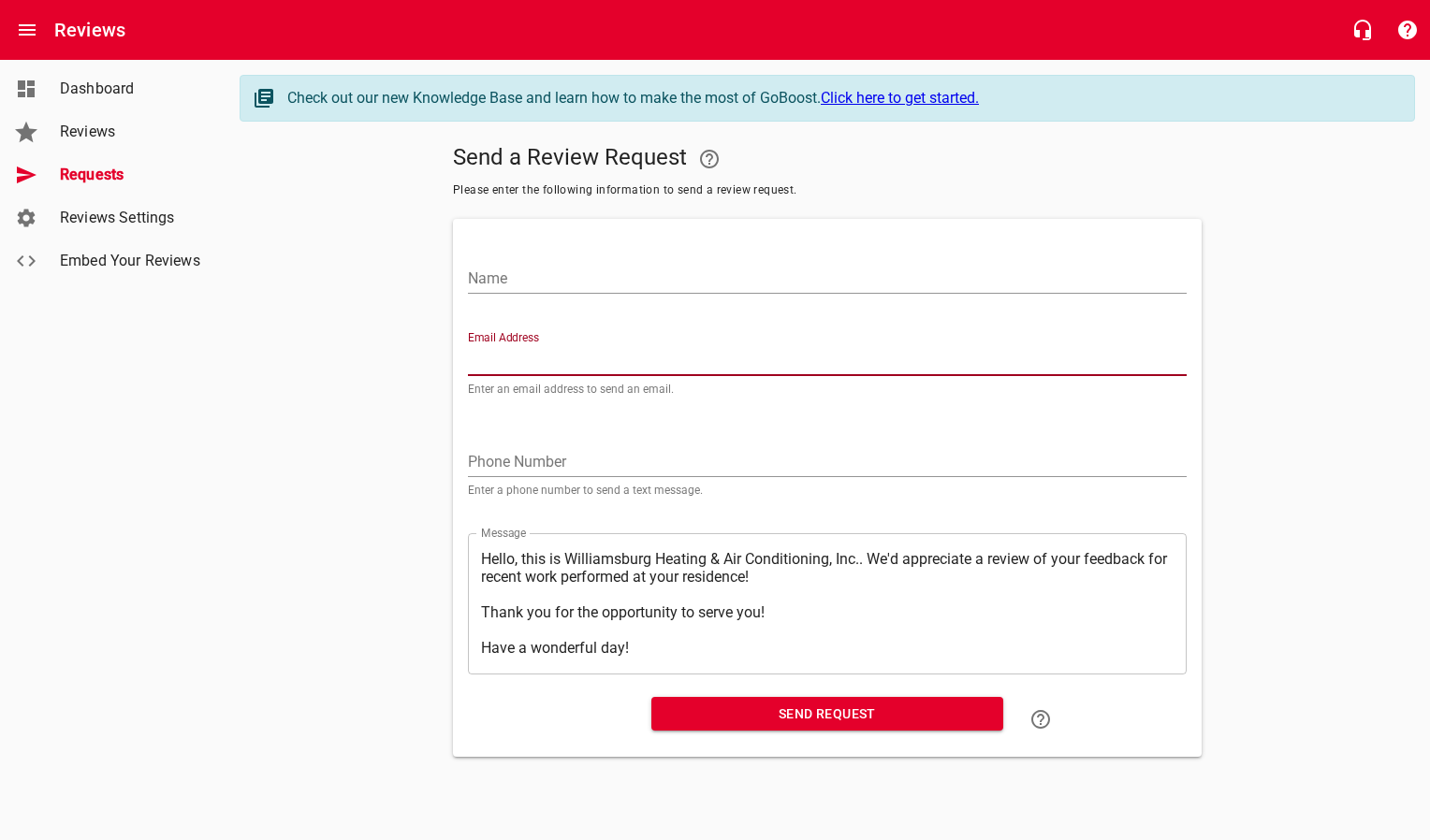
click at [576, 358] on input "Email Address" at bounding box center [826, 361] width 719 height 30
paste input "[EMAIL_ADDRESS][DOMAIN_NAME]"
type input "[EMAIL_ADDRESS][DOMAIN_NAME]"
click at [569, 276] on input "Name" at bounding box center [826, 278] width 719 height 30
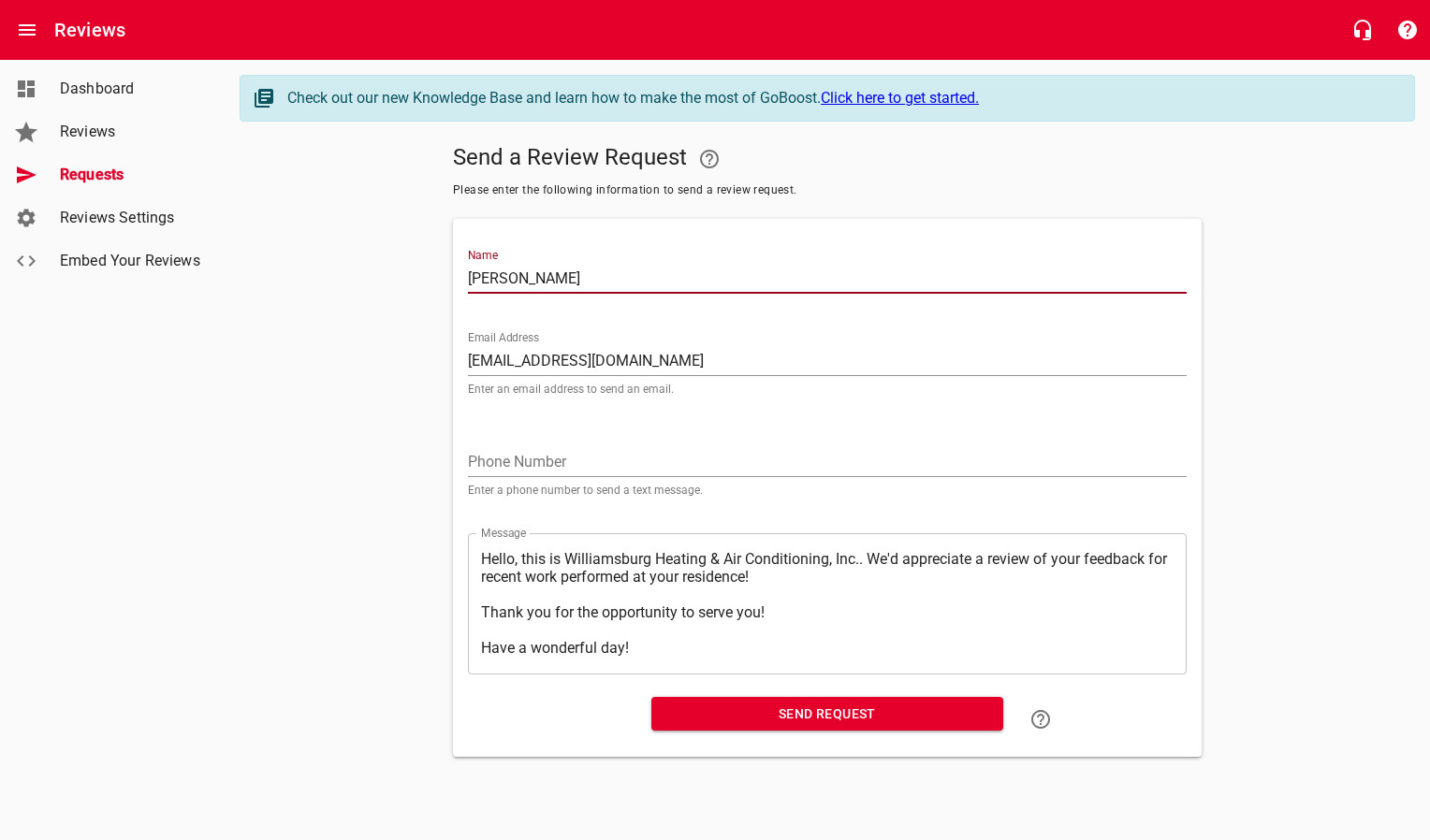
type input "[PERSON_NAME]"
click at [822, 719] on span "Send Request" at bounding box center [827, 715] width 322 height 24
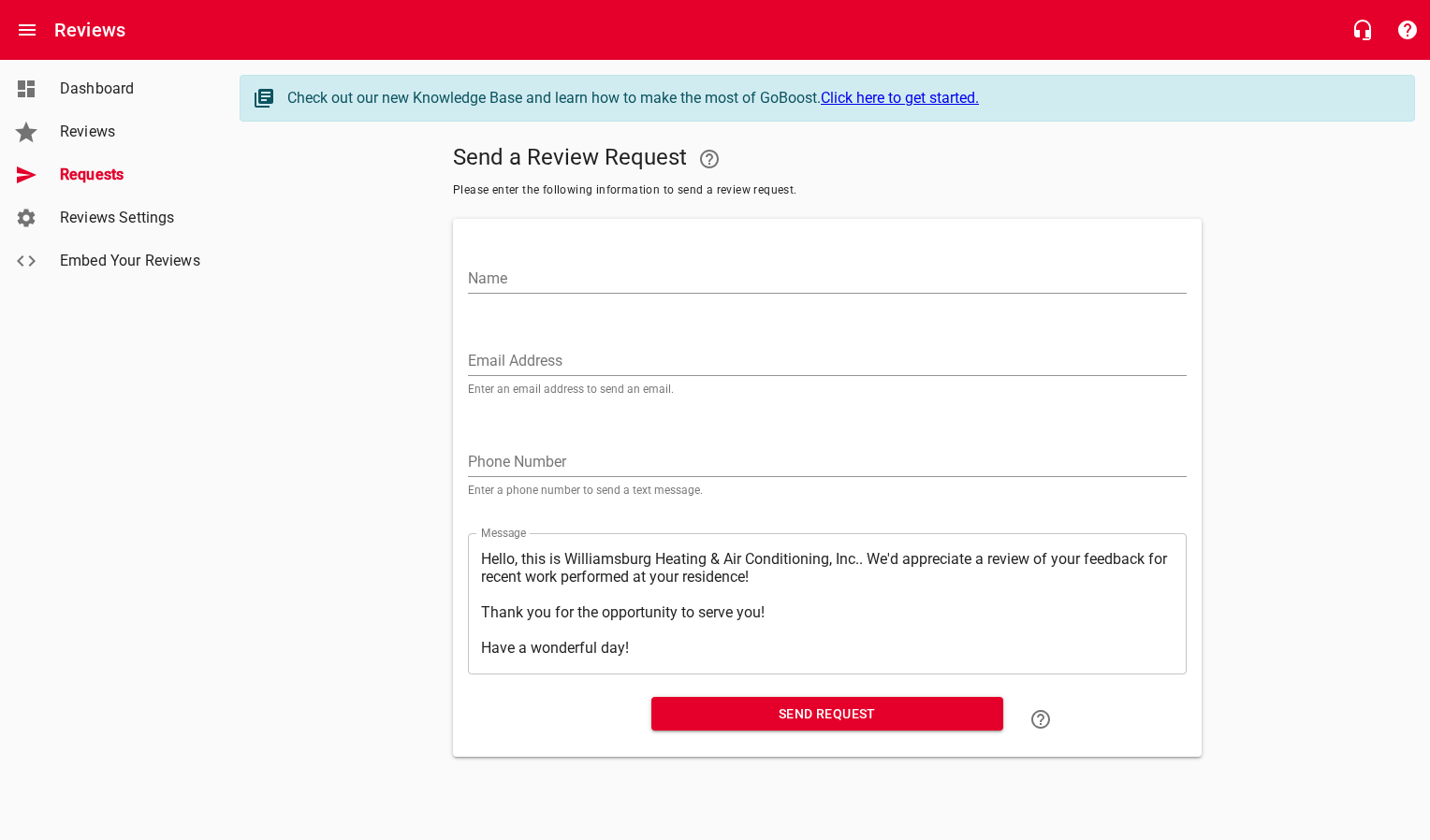
click at [507, 362] on input "Email Address" at bounding box center [826, 361] width 719 height 30
paste input "[PERSON_NAME][EMAIL_ADDRESS][DOMAIN_NAME]"
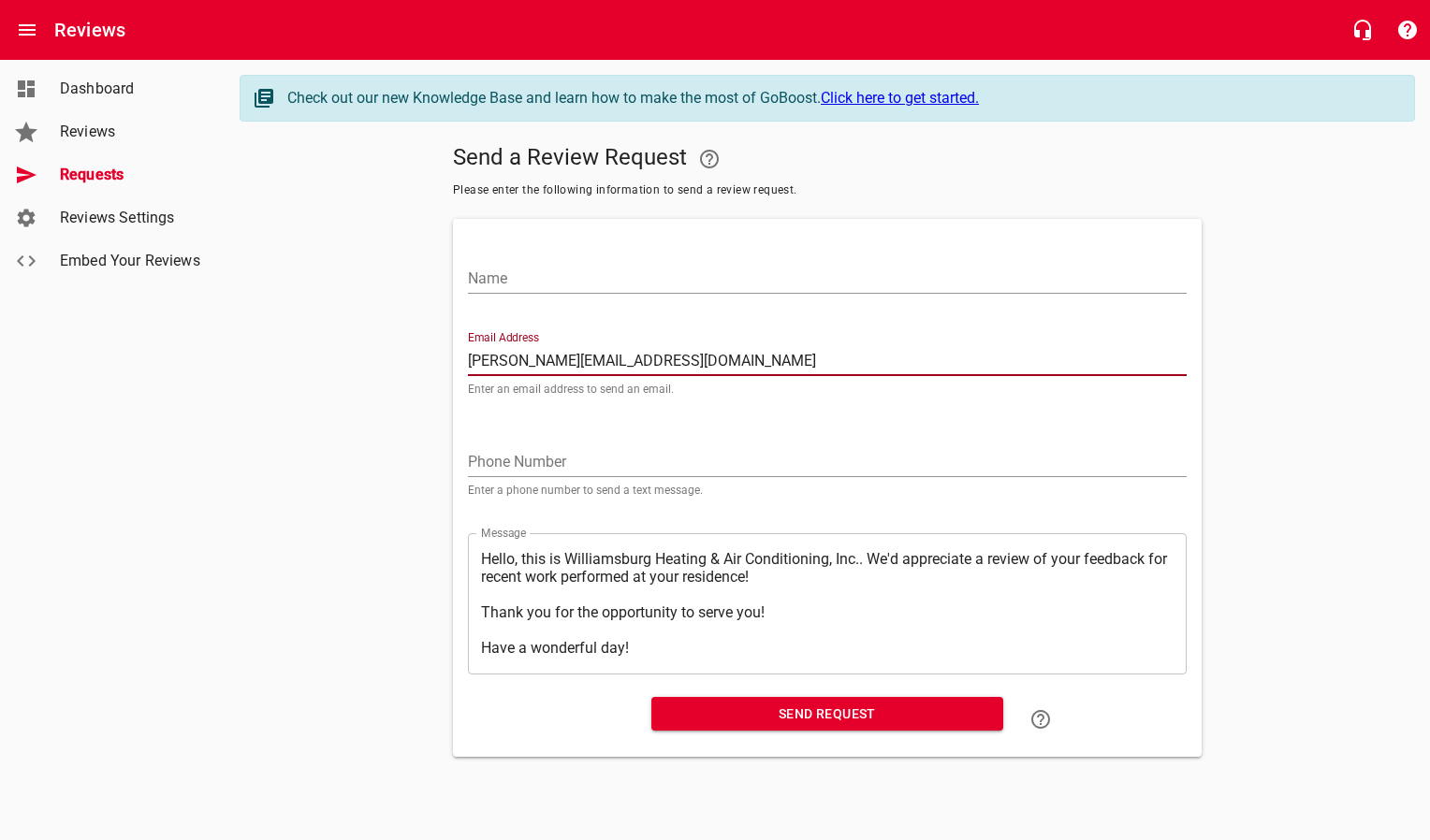
type input "[PERSON_NAME][EMAIL_ADDRESS][DOMAIN_NAME]"
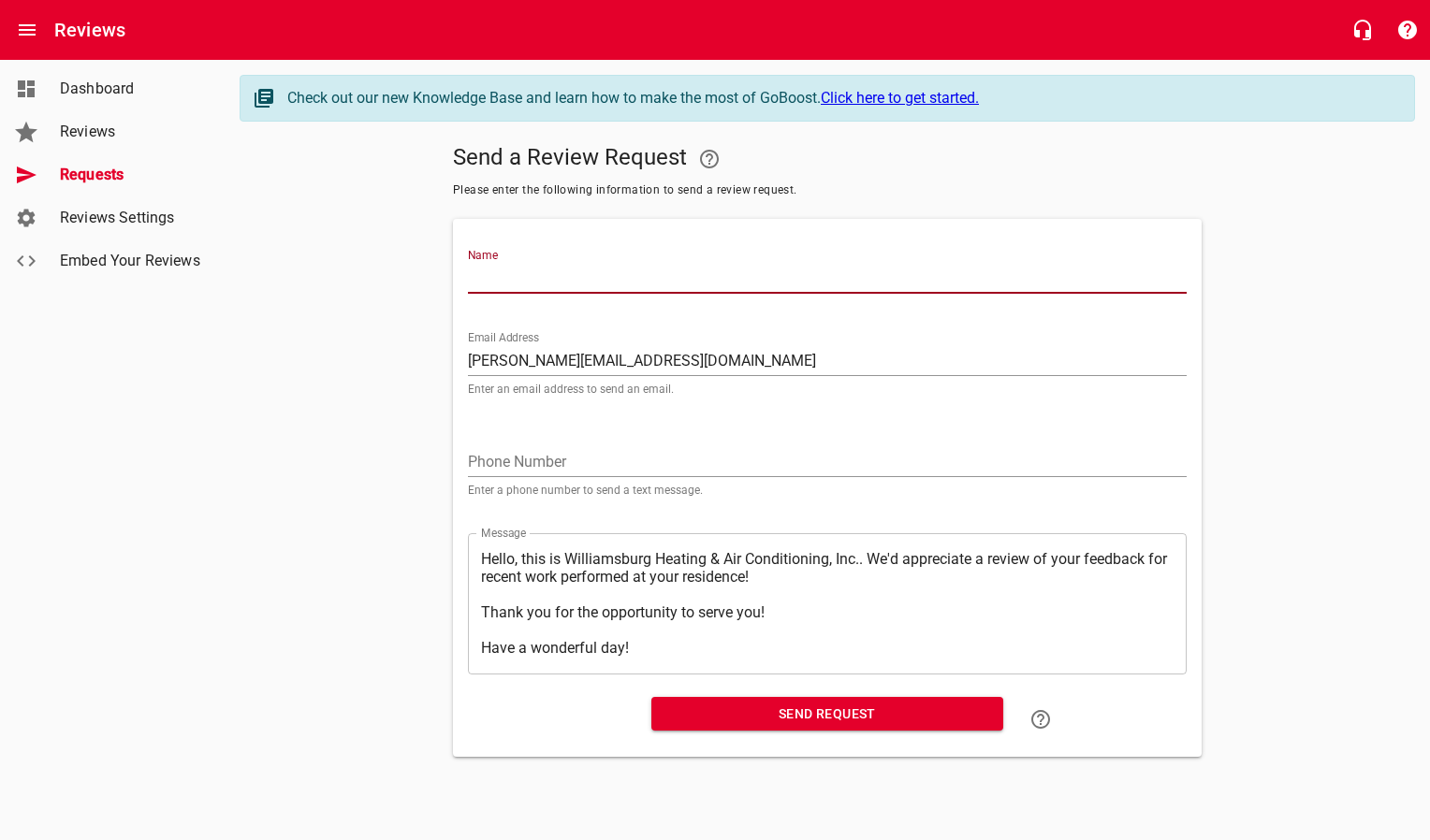
click at [536, 280] on input "Name" at bounding box center [826, 278] width 719 height 30
type input "[PERSON_NAME]"
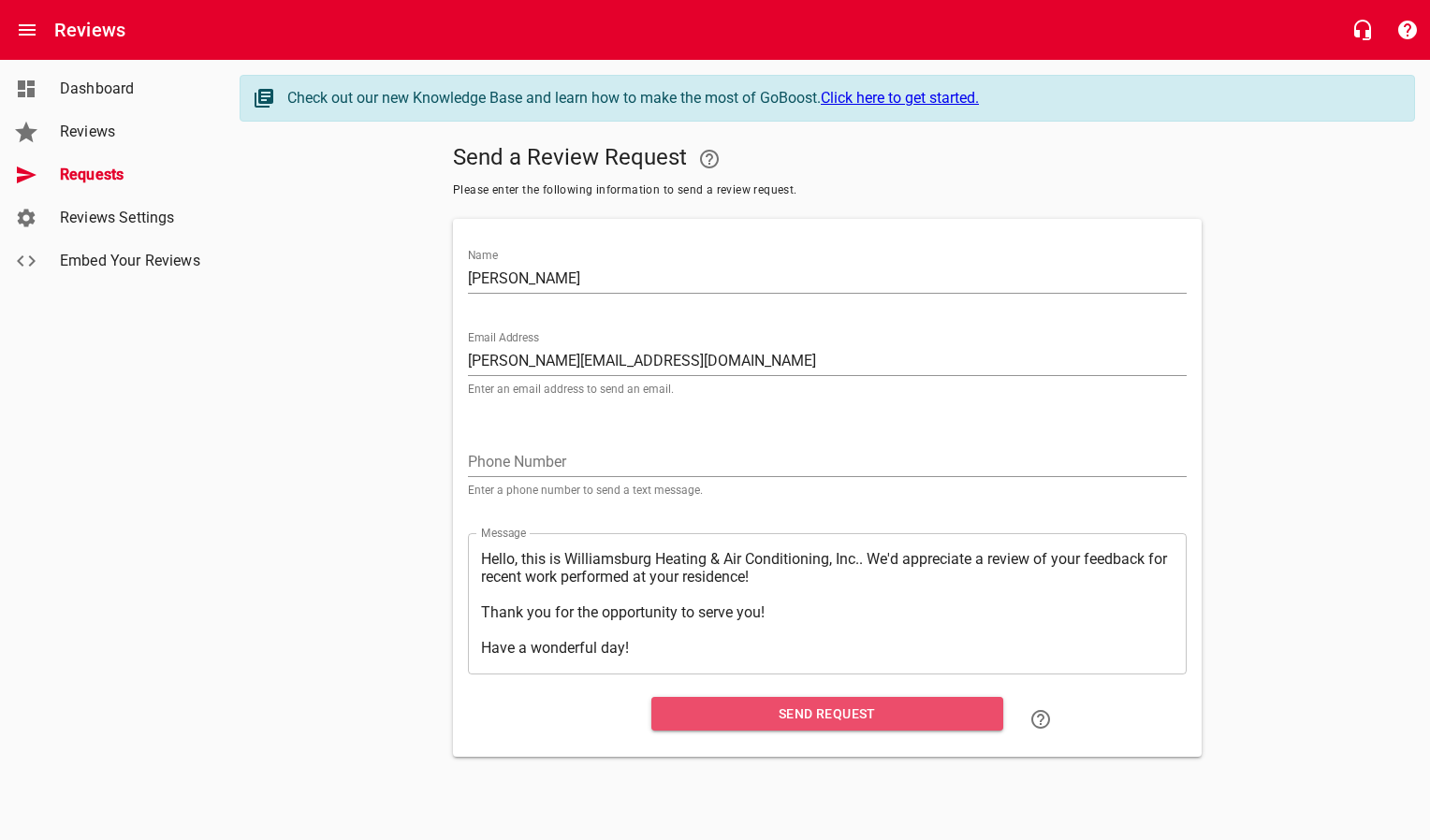
click at [885, 716] on span "Send Request" at bounding box center [827, 715] width 322 height 24
